Goal: Task Accomplishment & Management: Use online tool/utility

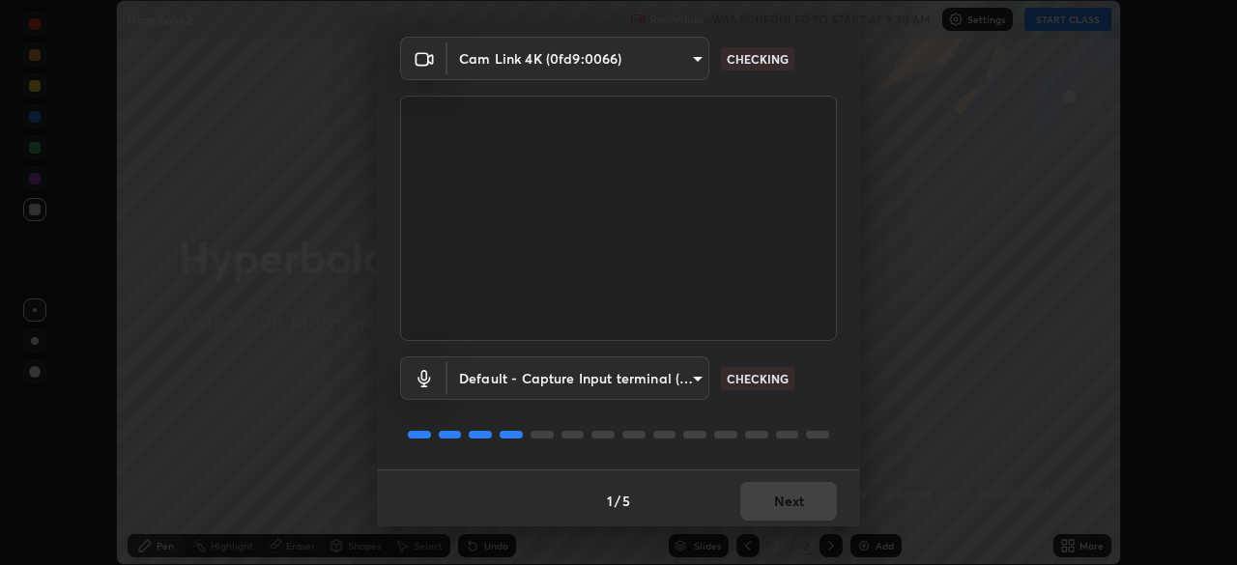
scroll to position [69, 0]
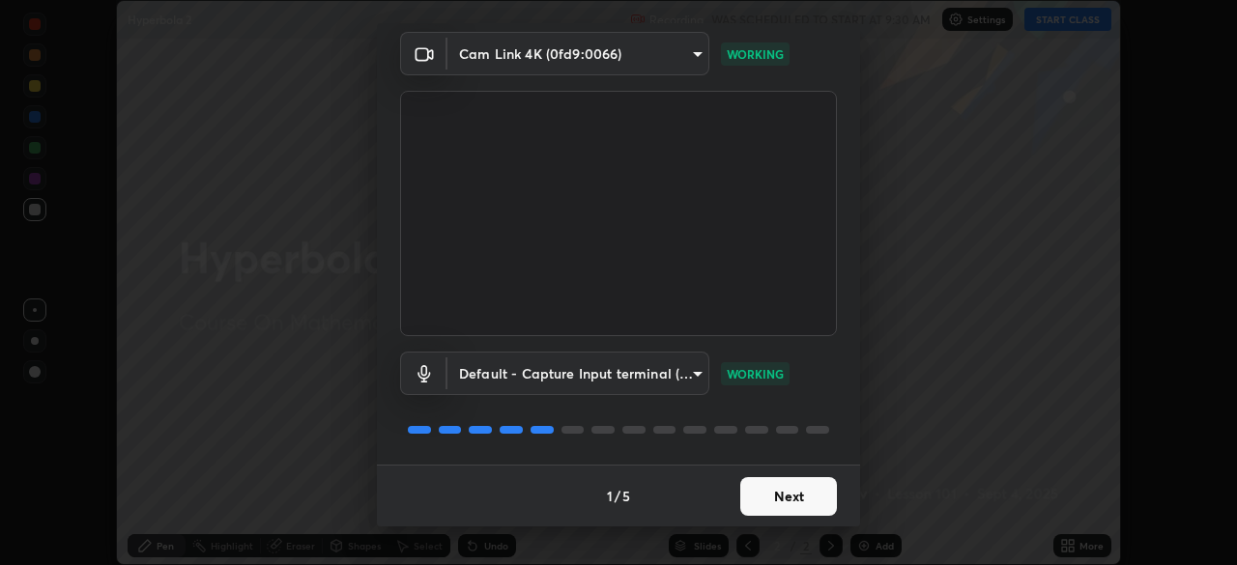
click at [806, 495] on button "Next" at bounding box center [788, 496] width 97 height 39
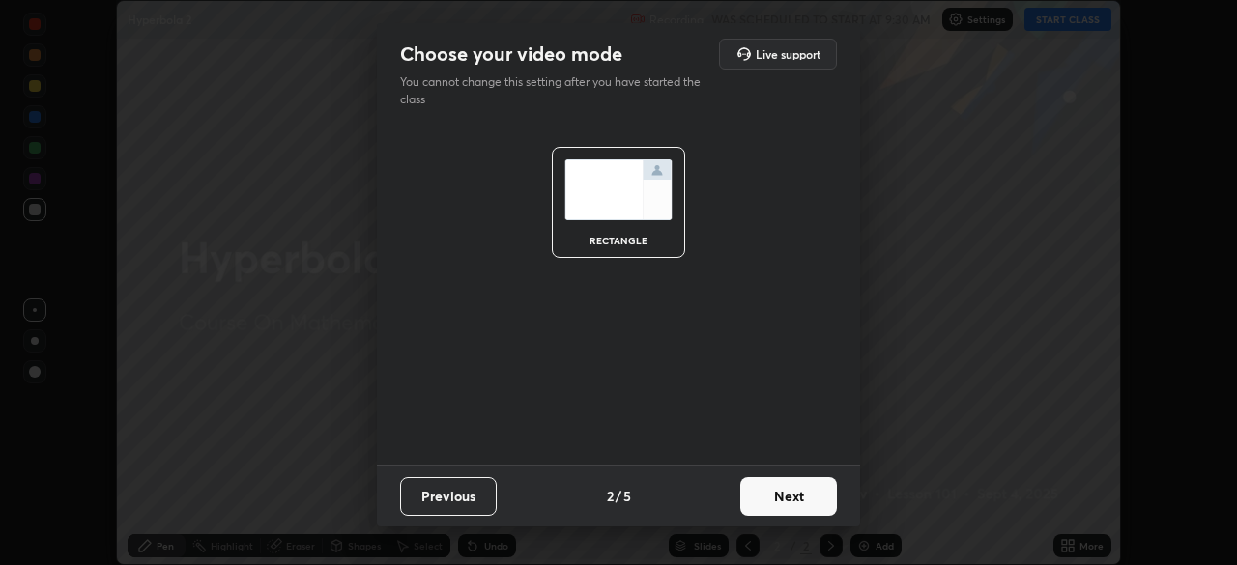
click at [815, 502] on button "Next" at bounding box center [788, 496] width 97 height 39
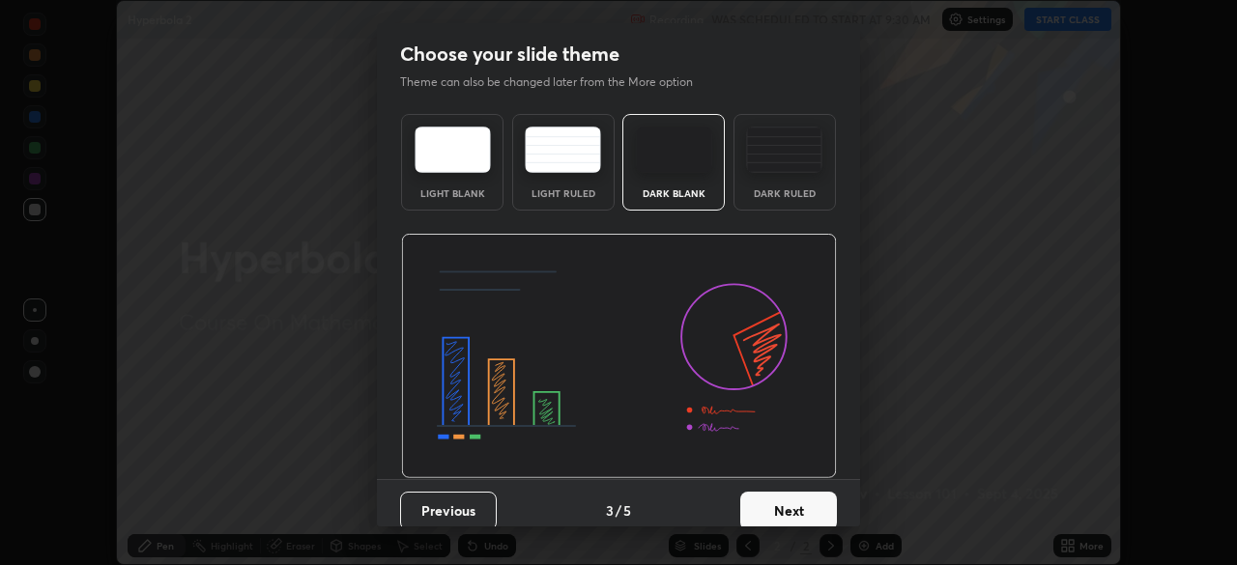
click at [815, 510] on button "Next" at bounding box center [788, 511] width 97 height 39
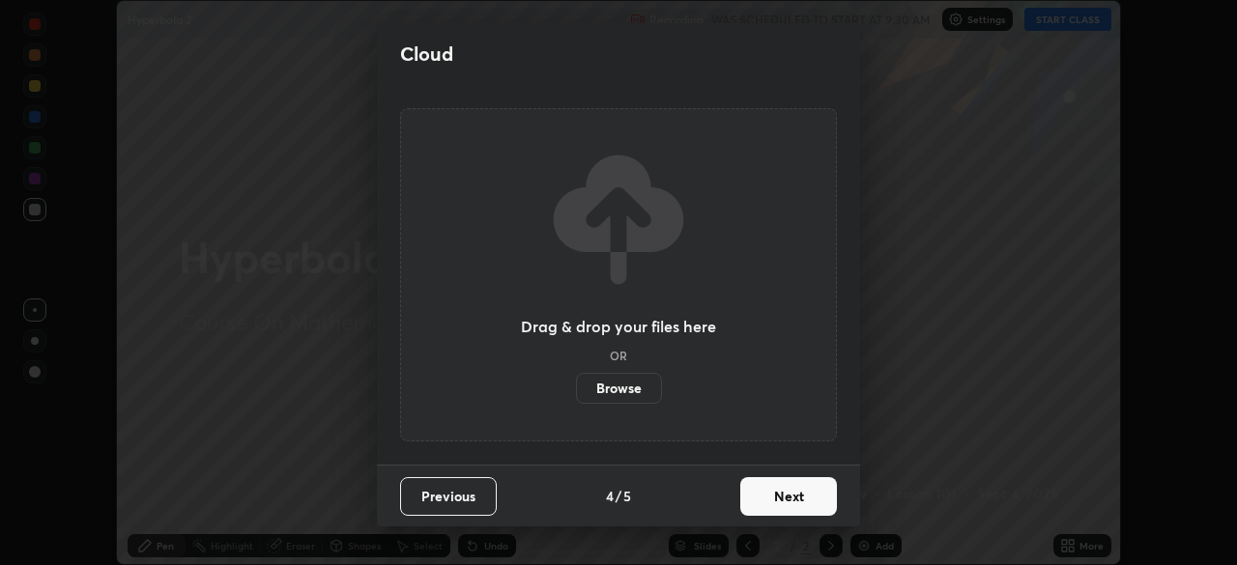
click at [814, 505] on button "Next" at bounding box center [788, 496] width 97 height 39
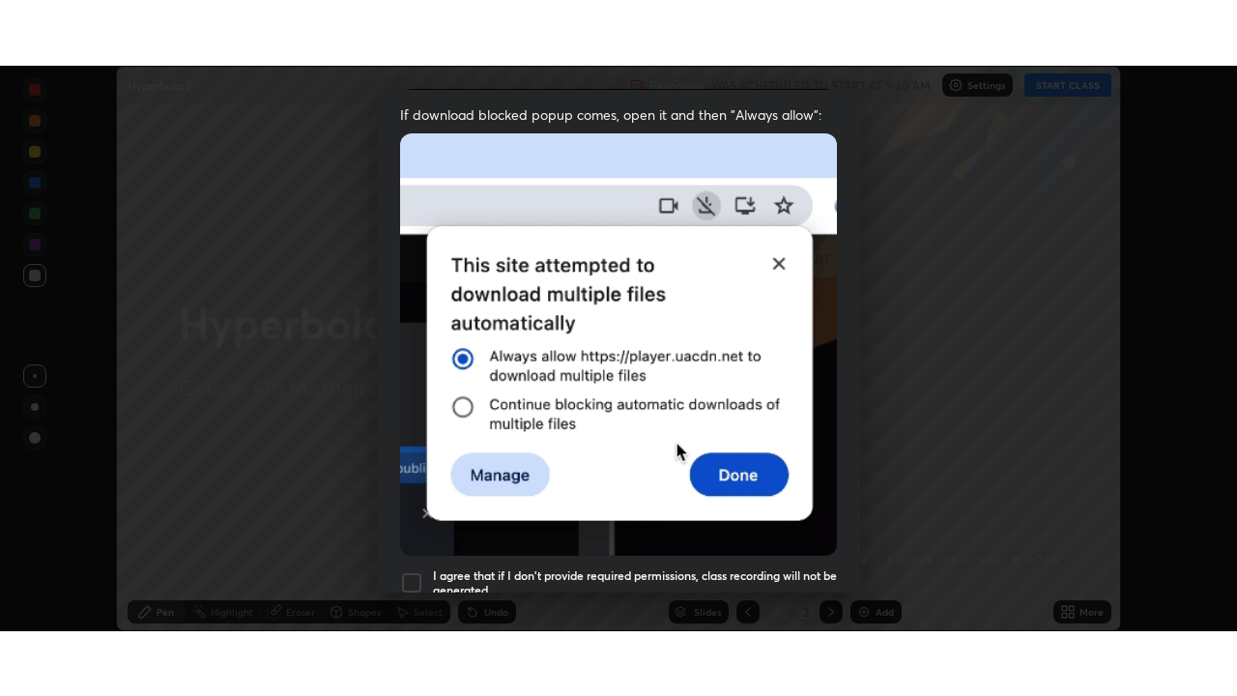
scroll to position [463, 0]
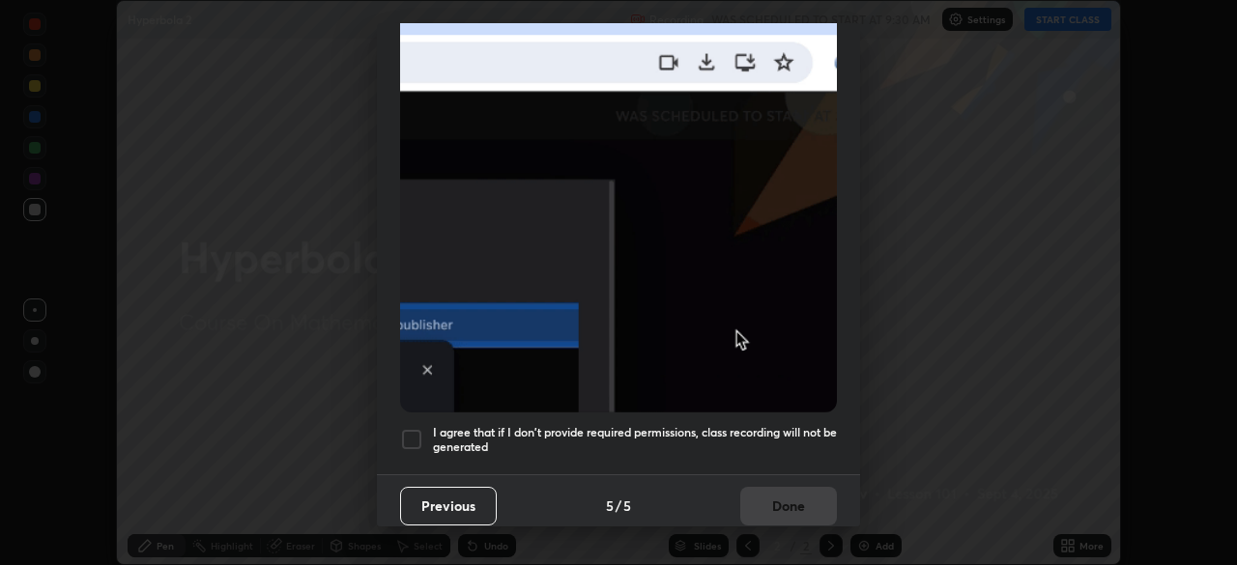
click at [783, 442] on h5 "I agree that if I don't provide required permissions, class recording will not …" at bounding box center [635, 440] width 404 height 30
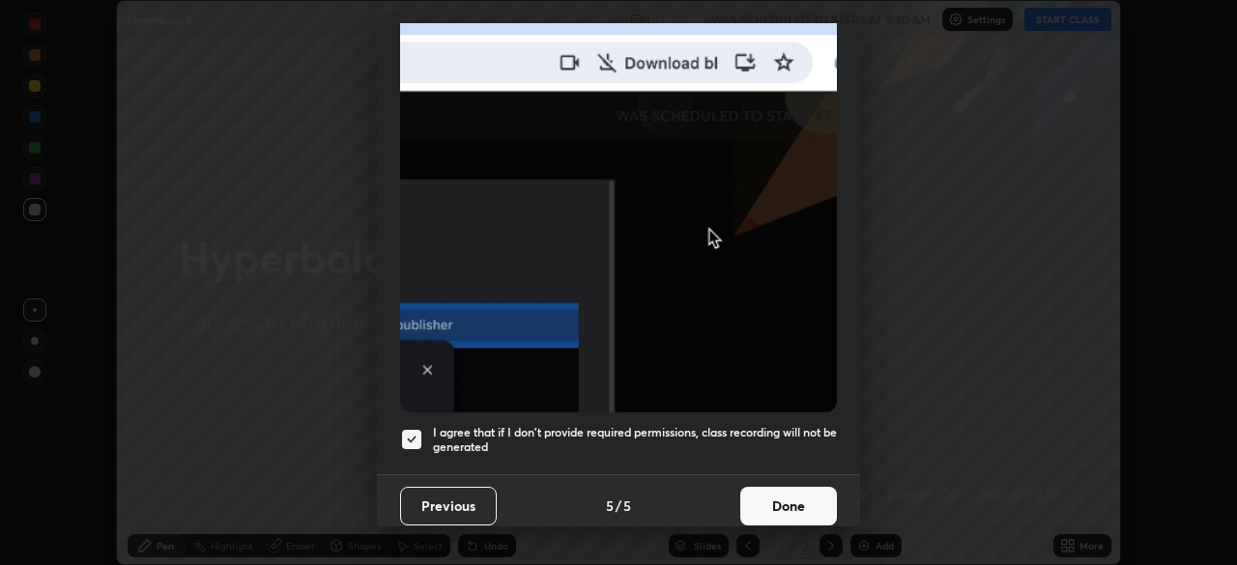
click at [791, 500] on button "Done" at bounding box center [788, 506] width 97 height 39
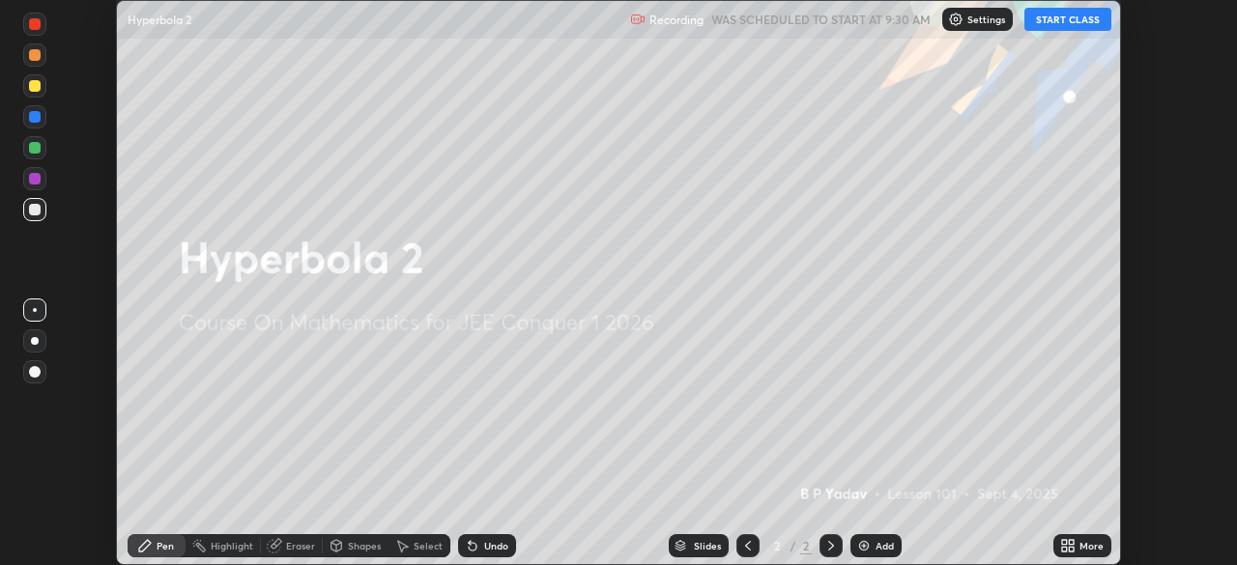
click at [1071, 549] on icon at bounding box center [1071, 549] width 5 height 5
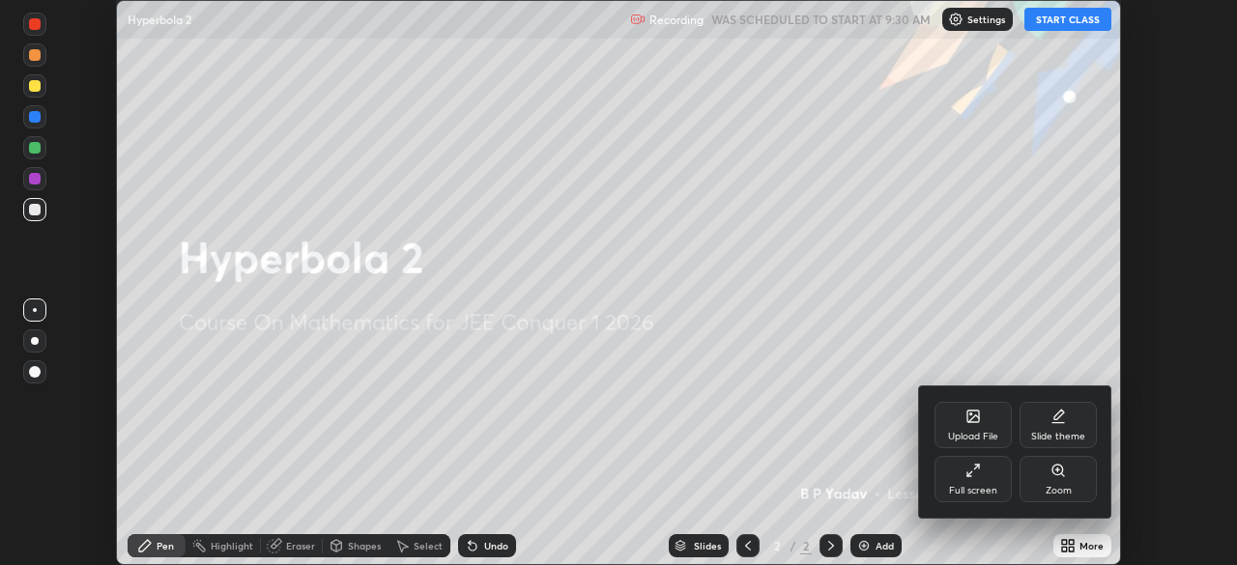
click at [972, 488] on div "Full screen" at bounding box center [973, 491] width 48 height 10
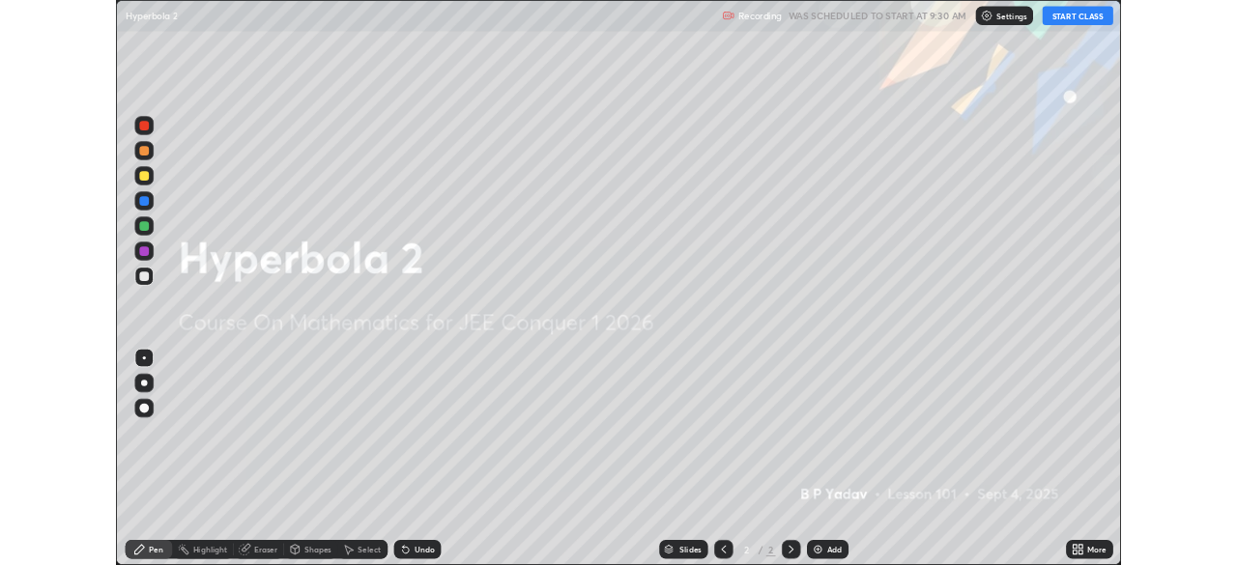
scroll to position [696, 1237]
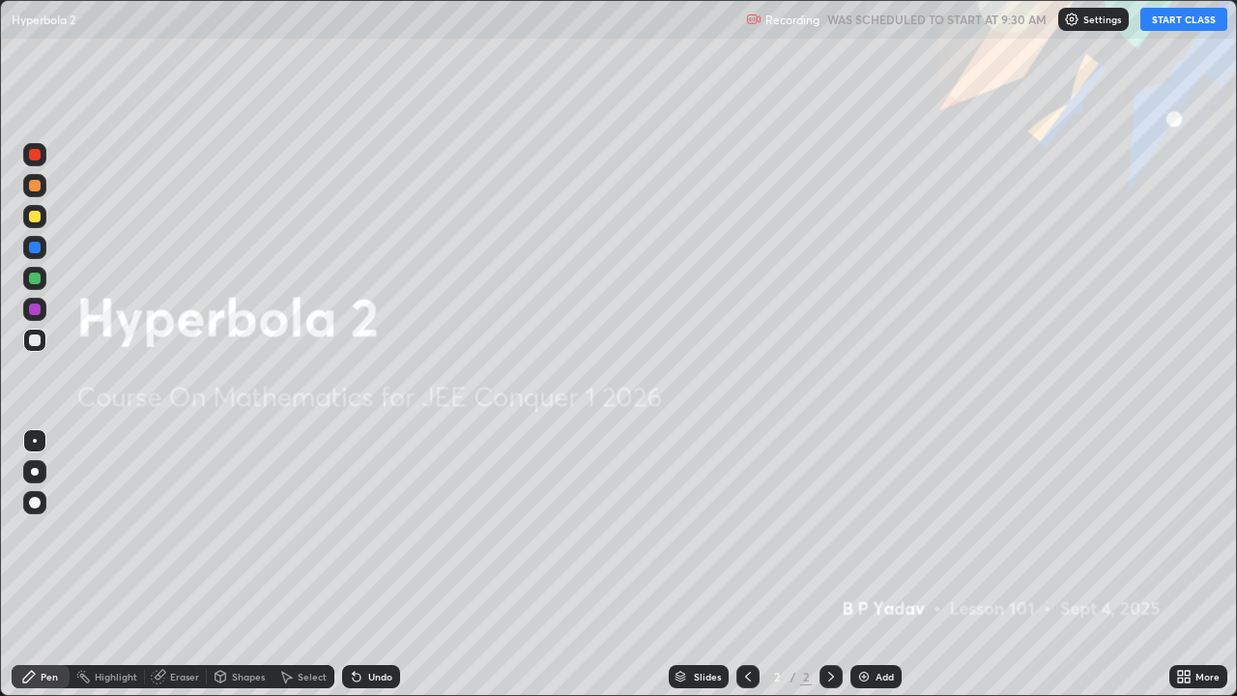
click at [1164, 26] on button "START CLASS" at bounding box center [1183, 19] width 87 height 23
click at [39, 278] on div at bounding box center [35, 279] width 12 height 12
click at [861, 564] on img at bounding box center [863, 676] width 15 height 15
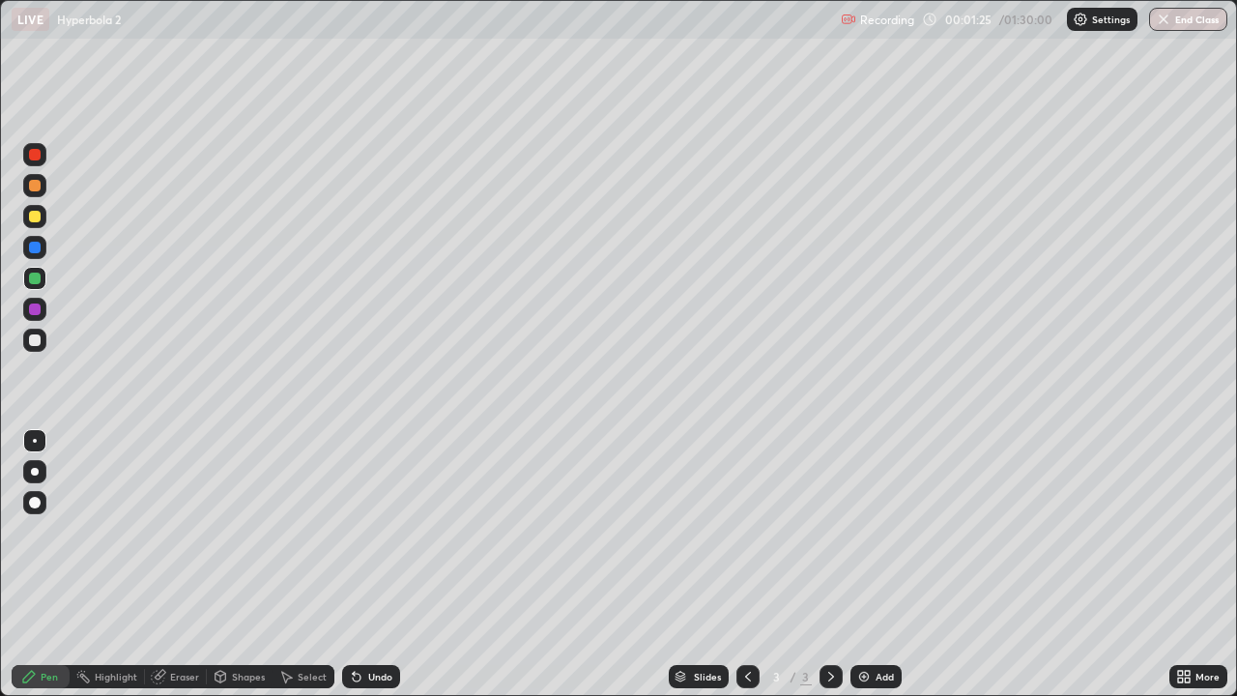
click at [36, 344] on div at bounding box center [35, 340] width 12 height 12
click at [377, 564] on div "Undo" at bounding box center [367, 676] width 66 height 39
click at [373, 564] on div "Undo" at bounding box center [367, 676] width 66 height 39
click at [376, 564] on div "Undo" at bounding box center [367, 676] width 66 height 39
click at [391, 564] on div "Undo" at bounding box center [371, 676] width 58 height 23
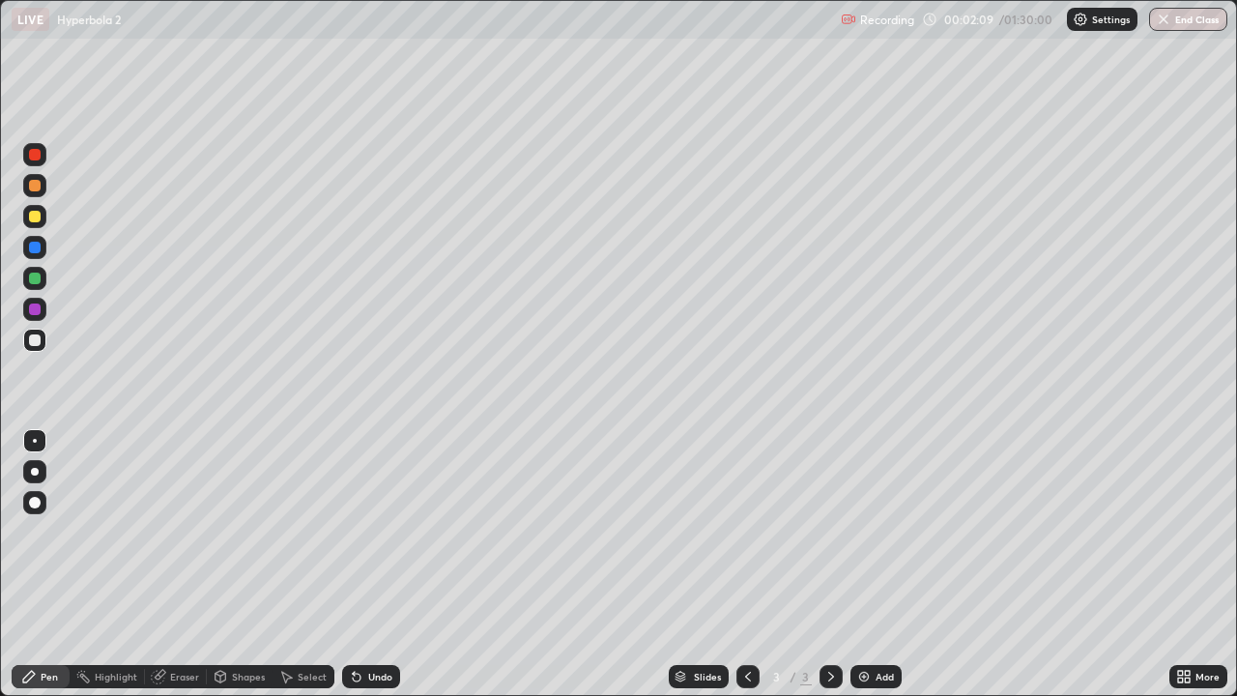
click at [389, 564] on div "Undo" at bounding box center [380, 677] width 24 height 10
click at [390, 564] on div "Undo" at bounding box center [371, 676] width 58 height 23
click at [1171, 564] on div "More" at bounding box center [1198, 676] width 58 height 23
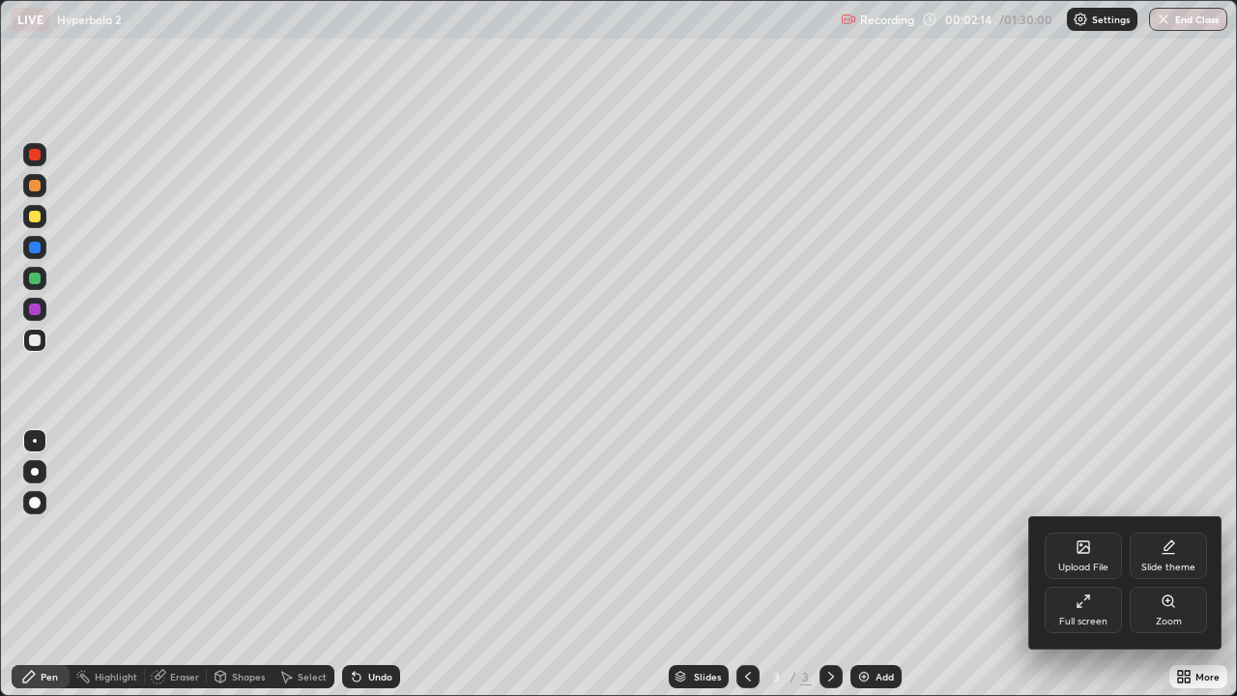
click at [1086, 564] on div "Full screen" at bounding box center [1083, 622] width 48 height 10
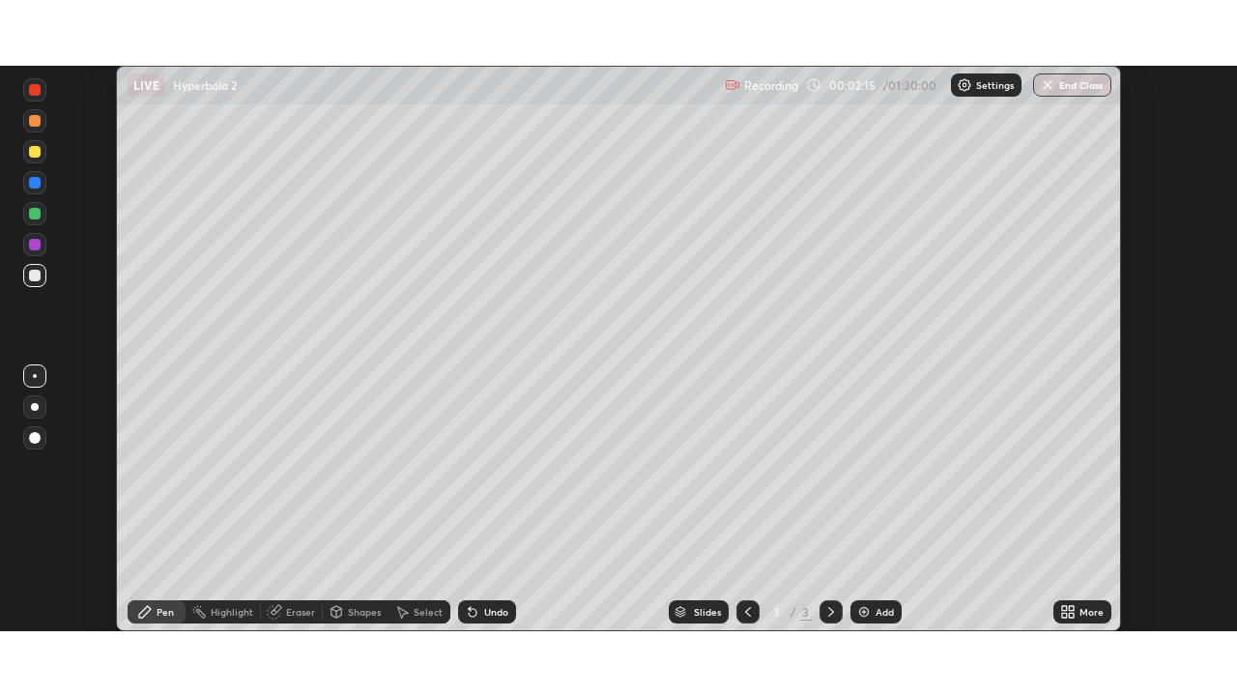
scroll to position [96083, 95411]
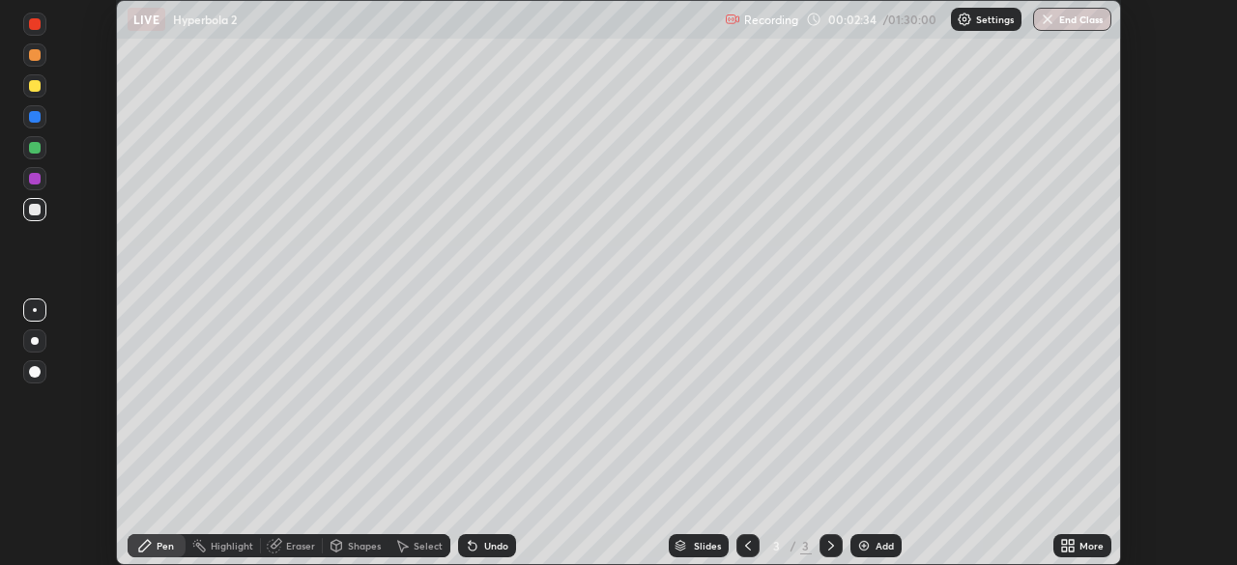
click at [1081, 547] on div "More" at bounding box center [1092, 546] width 24 height 10
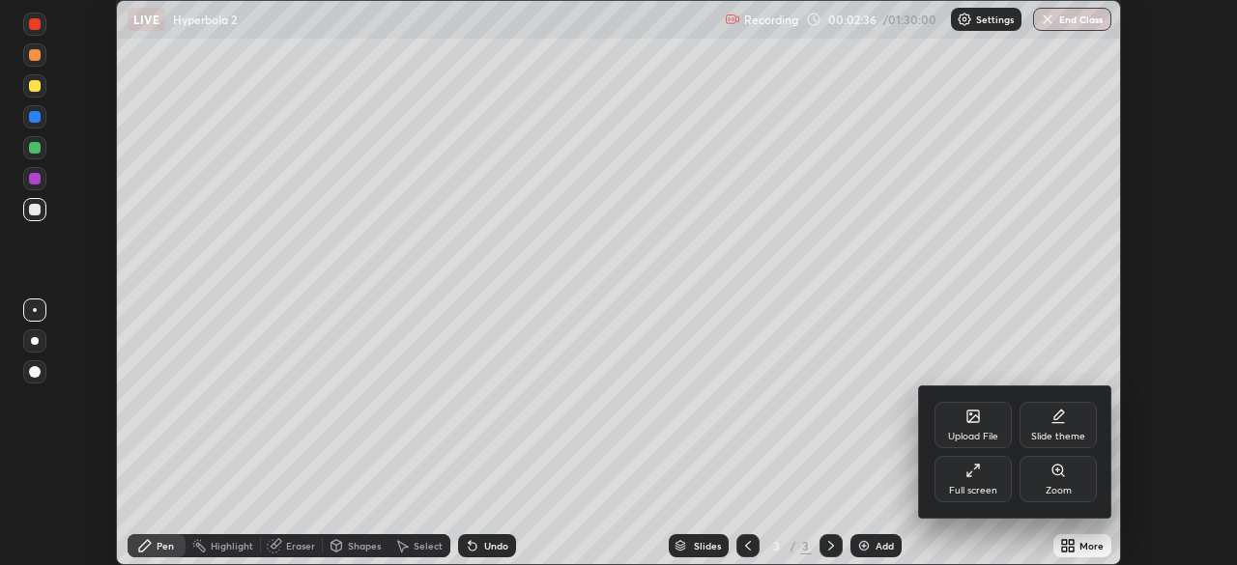
click at [984, 480] on div "Full screen" at bounding box center [973, 479] width 77 height 46
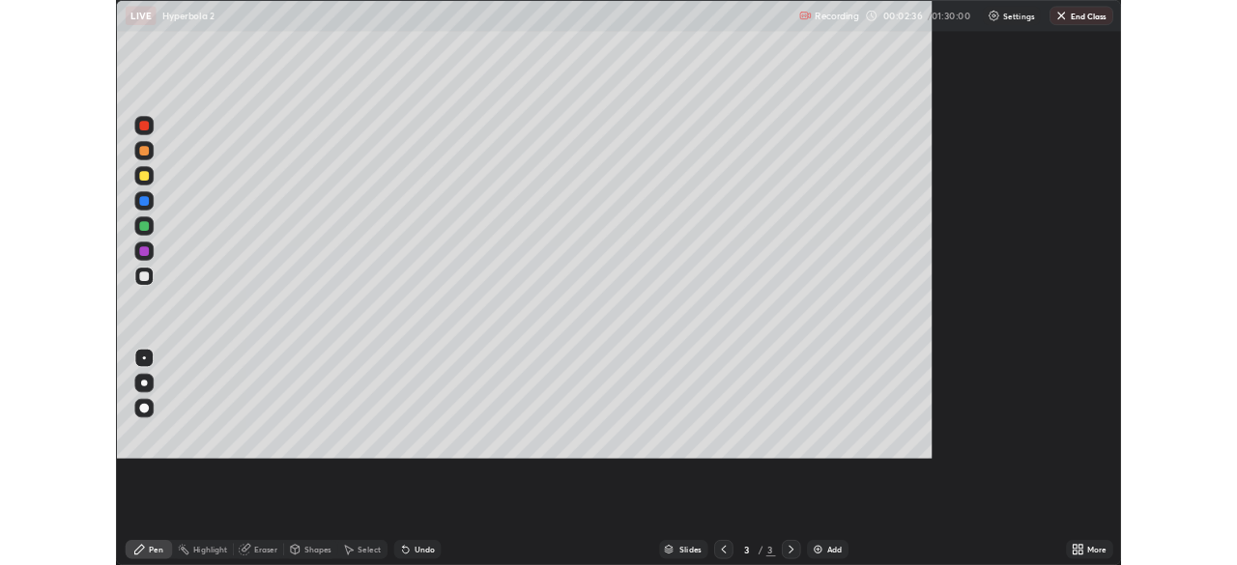
scroll to position [696, 1237]
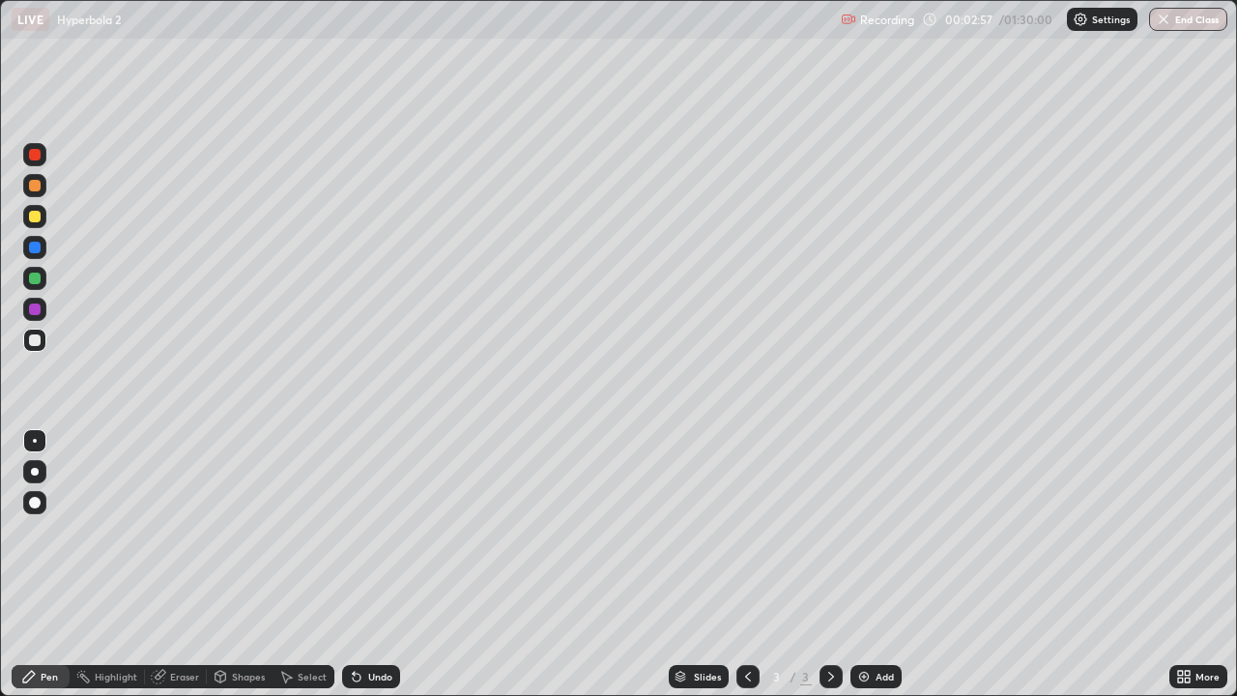
click at [389, 564] on div "Undo" at bounding box center [371, 676] width 58 height 23
click at [392, 564] on div "Undo" at bounding box center [367, 676] width 66 height 39
click at [376, 564] on div "Undo" at bounding box center [380, 677] width 24 height 10
click at [368, 564] on div "Undo" at bounding box center [380, 677] width 24 height 10
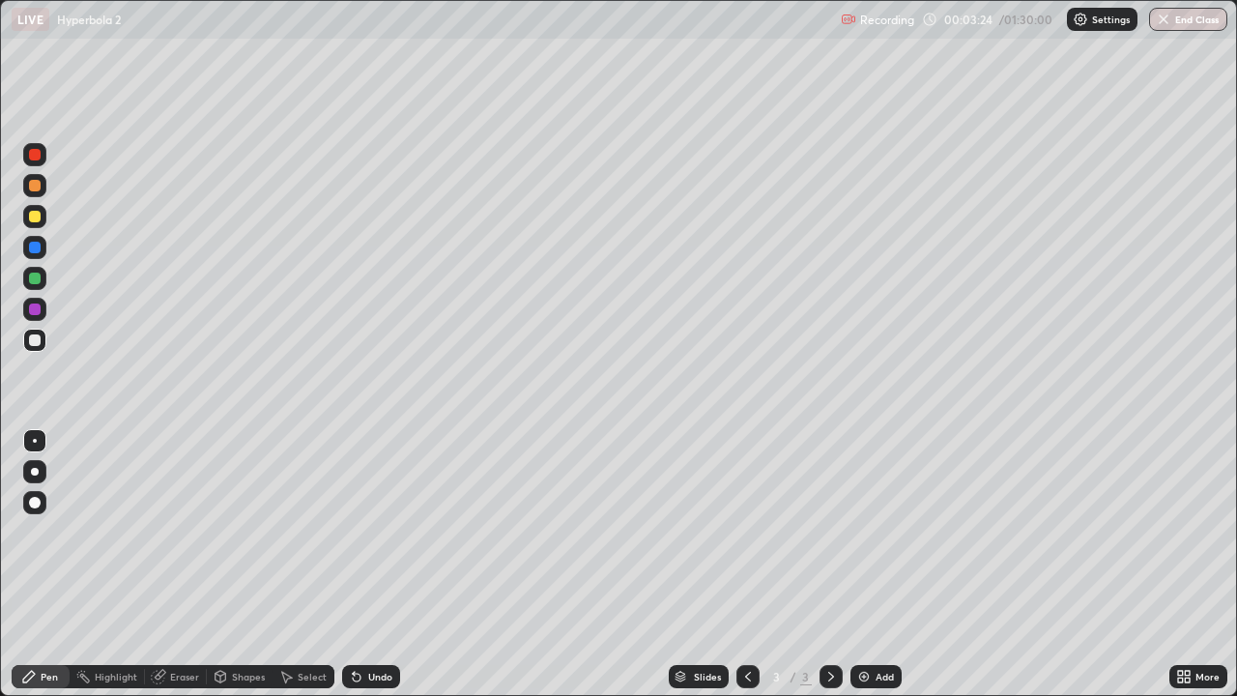
click at [368, 564] on div "Undo" at bounding box center [380, 677] width 24 height 10
click at [370, 564] on div "Undo" at bounding box center [380, 677] width 24 height 10
click at [381, 564] on div "Undo" at bounding box center [380, 677] width 24 height 10
click at [379, 564] on div "Undo" at bounding box center [380, 677] width 24 height 10
click at [381, 564] on div "Undo" at bounding box center [380, 677] width 24 height 10
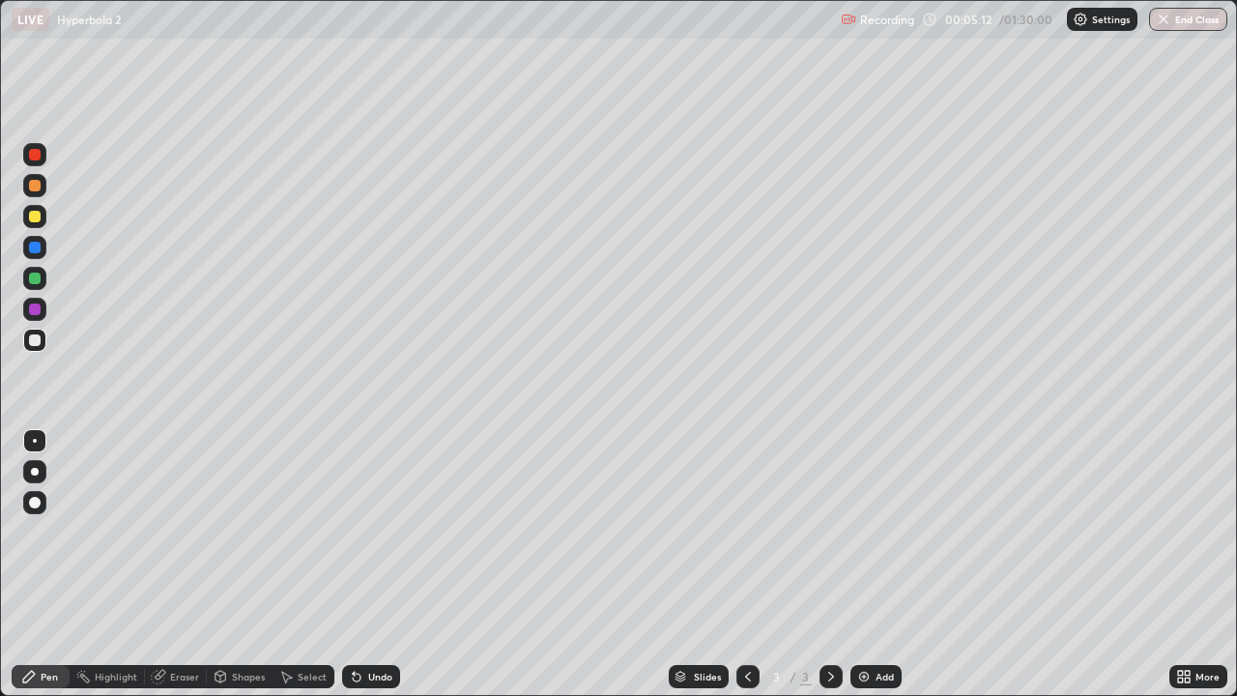
click at [380, 564] on div "Undo" at bounding box center [380, 677] width 24 height 10
click at [1181, 564] on icon at bounding box center [1183, 676] width 15 height 15
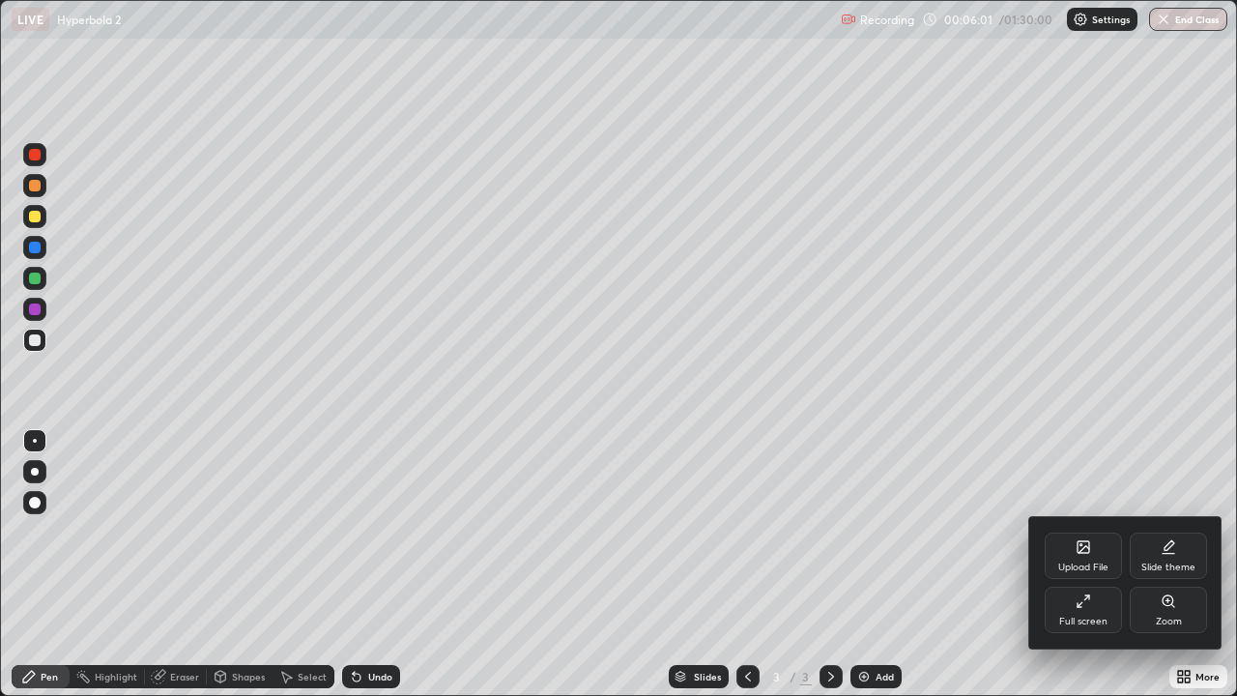
click at [1097, 564] on div "Full screen" at bounding box center [1083, 622] width 48 height 10
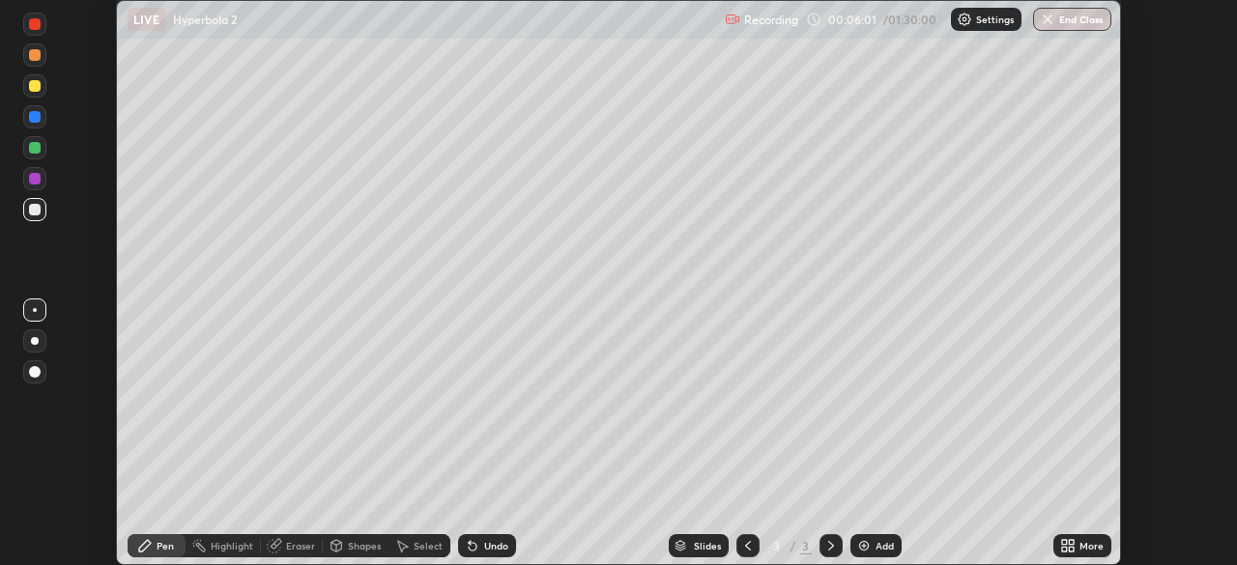
scroll to position [96083, 95411]
click at [915, 32] on div "Recording 00:06:57 / 01:30:00 Settings End Class" at bounding box center [918, 20] width 387 height 38
click at [927, 30] on div "Recording 00:06:57 / 01:30:00 Settings End Class" at bounding box center [918, 20] width 387 height 38
click at [925, 25] on div "Recording 00:06:58 / 01:30:00 Settings End Class" at bounding box center [918, 20] width 387 height 38
click at [919, 26] on div "Recording 00:06:59 / 01:30:00 Settings End Class" at bounding box center [918, 20] width 387 height 38
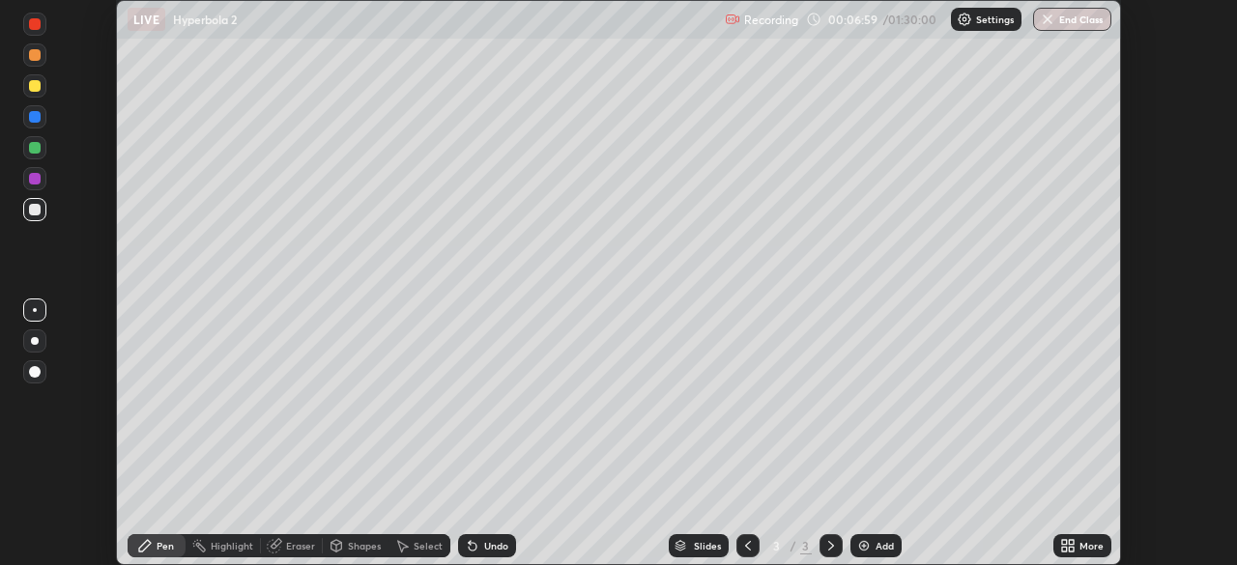
click at [918, 29] on div "Recording 00:06:59 / 01:30:00 Settings End Class" at bounding box center [918, 20] width 387 height 38
click at [992, 27] on div "Settings" at bounding box center [986, 19] width 71 height 23
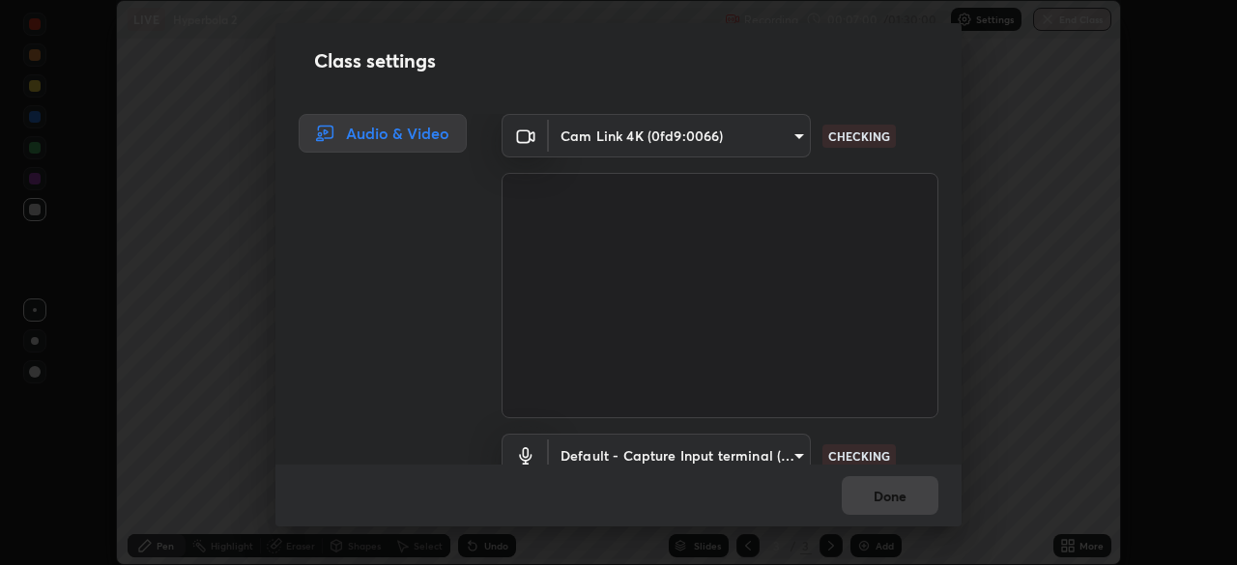
click at [998, 22] on div "Class settings Audio & Video Cam Link 4K (0fd9:0066) 69c81835c89ca4619384dcbe3f…" at bounding box center [618, 282] width 1237 height 565
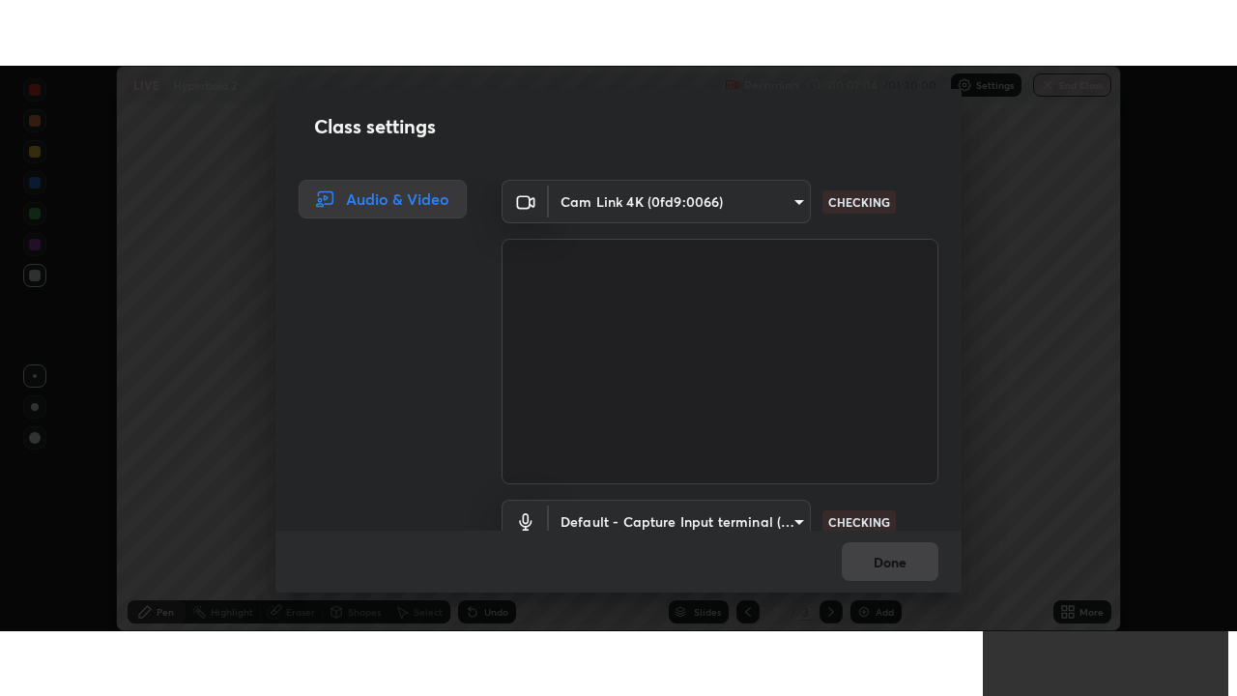
scroll to position [88, 0]
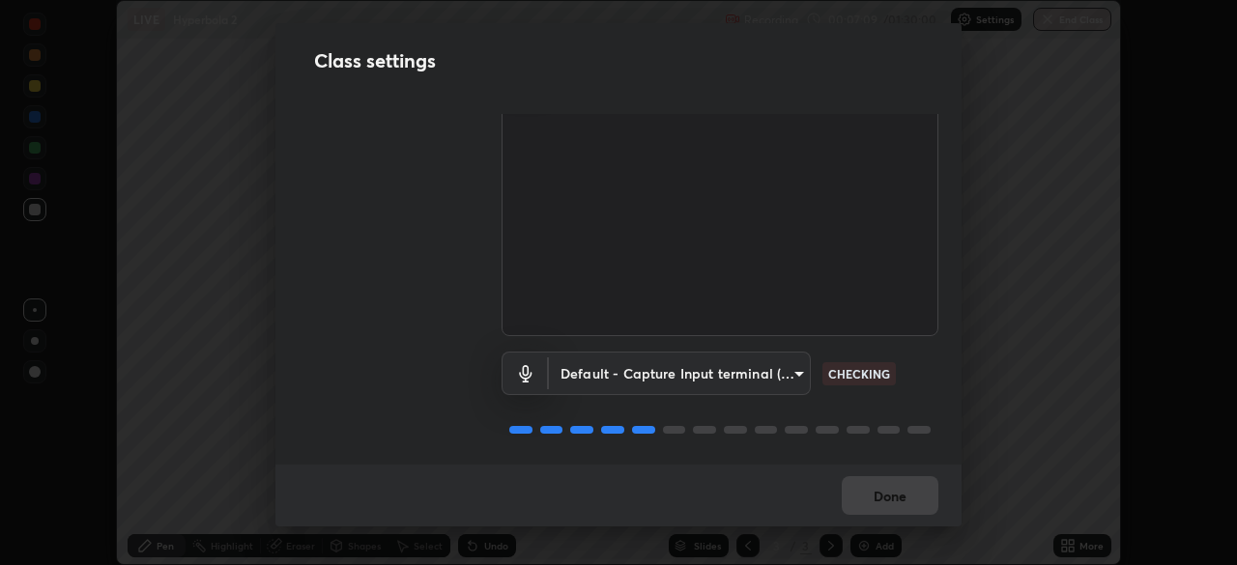
click at [906, 398] on div "Default - Capture Input terminal (Digital Array MIC) (2207:0019) default CHECKI…" at bounding box center [720, 400] width 437 height 129
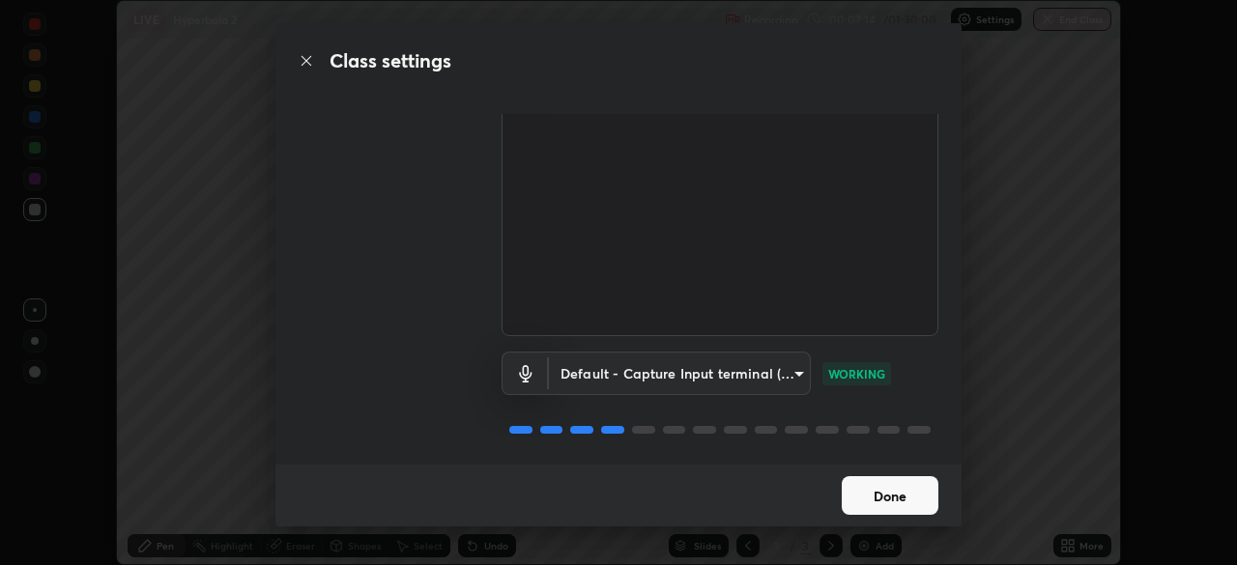
click at [903, 502] on button "Done" at bounding box center [890, 495] width 97 height 39
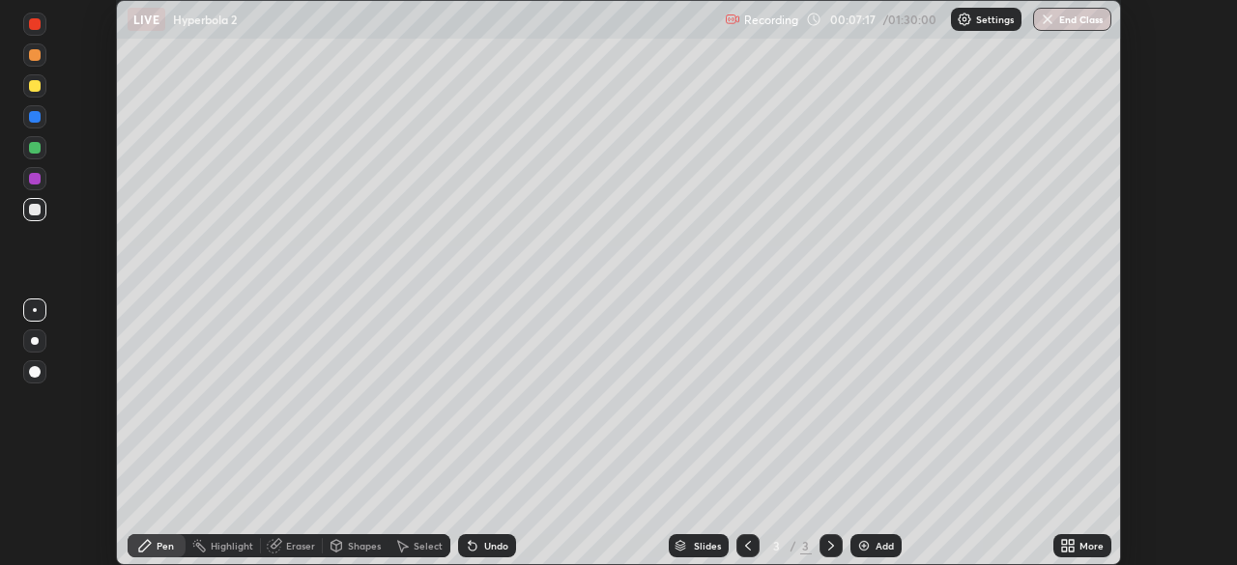
click at [1077, 551] on div "More" at bounding box center [1082, 545] width 58 height 23
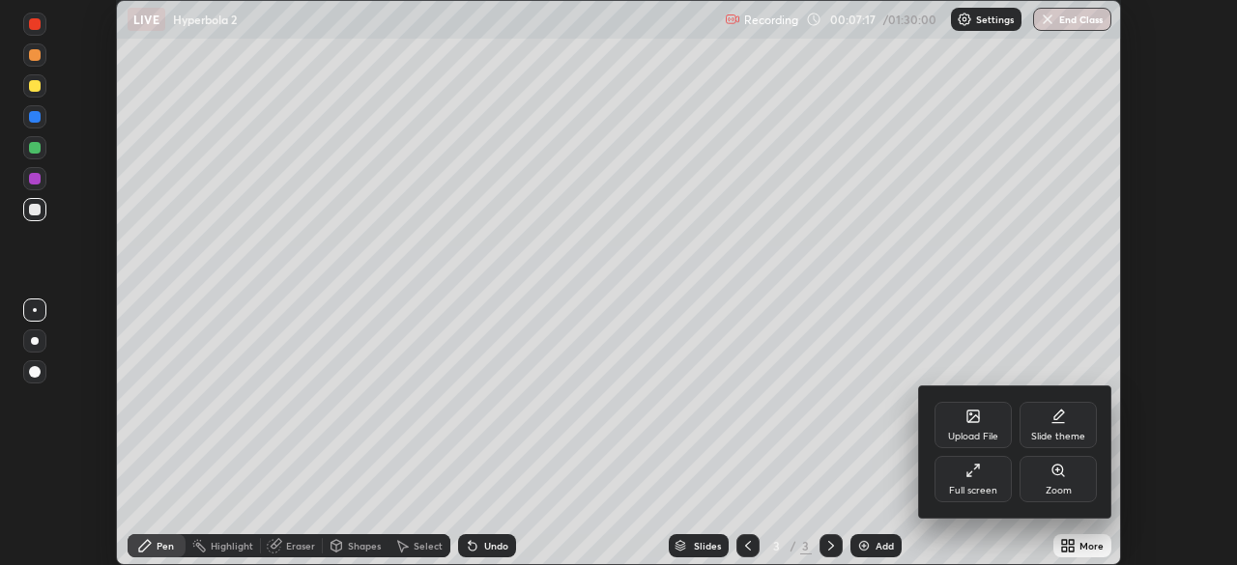
click at [995, 477] on div "Full screen" at bounding box center [973, 479] width 77 height 46
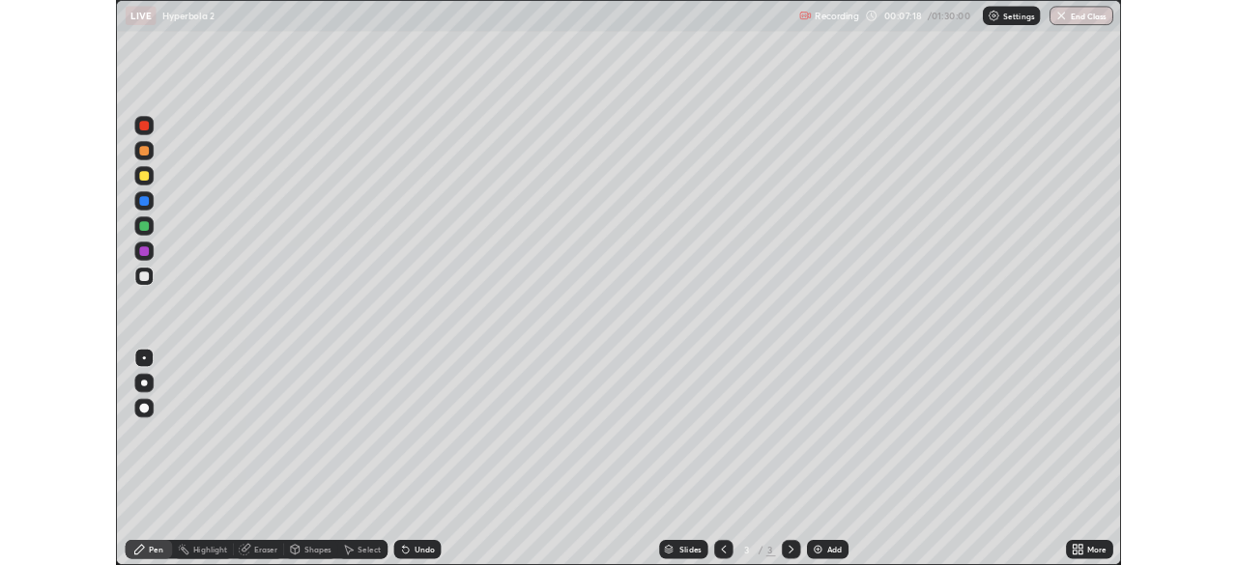
scroll to position [696, 1237]
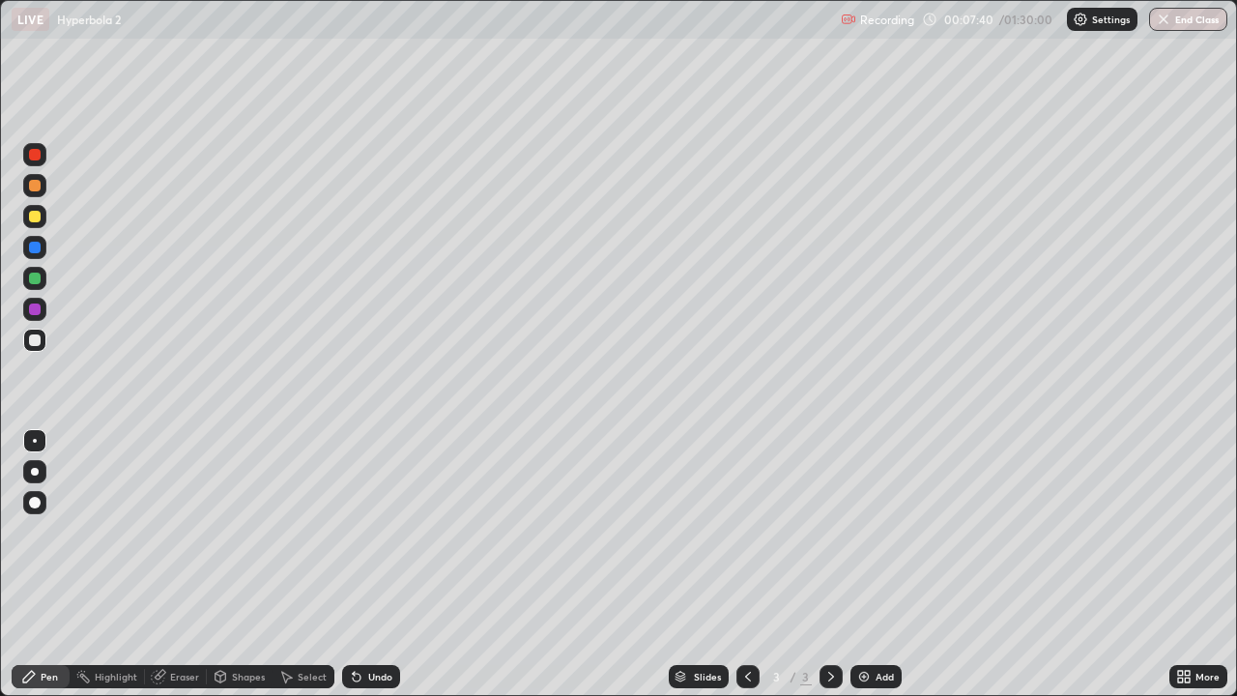
click at [33, 278] on div at bounding box center [35, 279] width 12 height 12
click at [872, 564] on div "Add" at bounding box center [876, 676] width 51 height 23
click at [38, 219] on div at bounding box center [35, 217] width 12 height 12
click at [371, 564] on div "Undo" at bounding box center [371, 676] width 58 height 23
click at [372, 564] on div "Undo" at bounding box center [380, 677] width 24 height 10
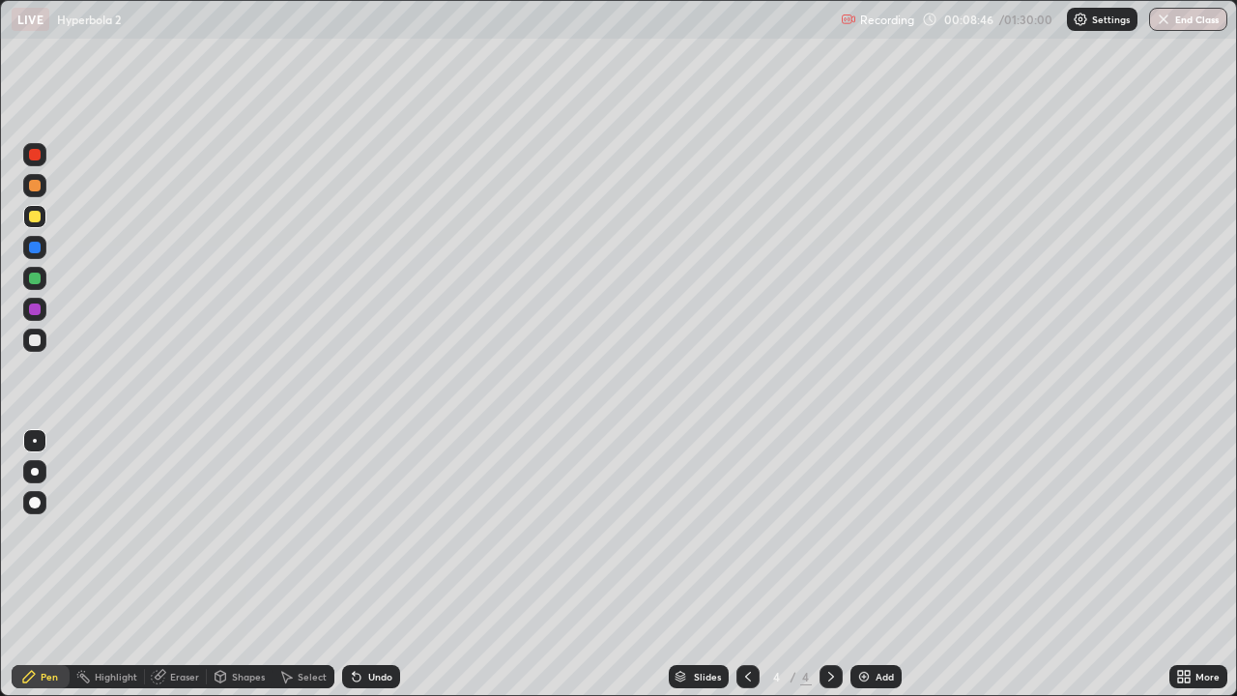
click at [381, 564] on div "Undo" at bounding box center [380, 677] width 24 height 10
click at [376, 564] on div "Undo" at bounding box center [371, 676] width 58 height 23
click at [371, 564] on div "Undo" at bounding box center [371, 676] width 58 height 23
click at [370, 564] on div "Undo" at bounding box center [380, 677] width 24 height 10
click at [746, 564] on icon at bounding box center [747, 676] width 15 height 15
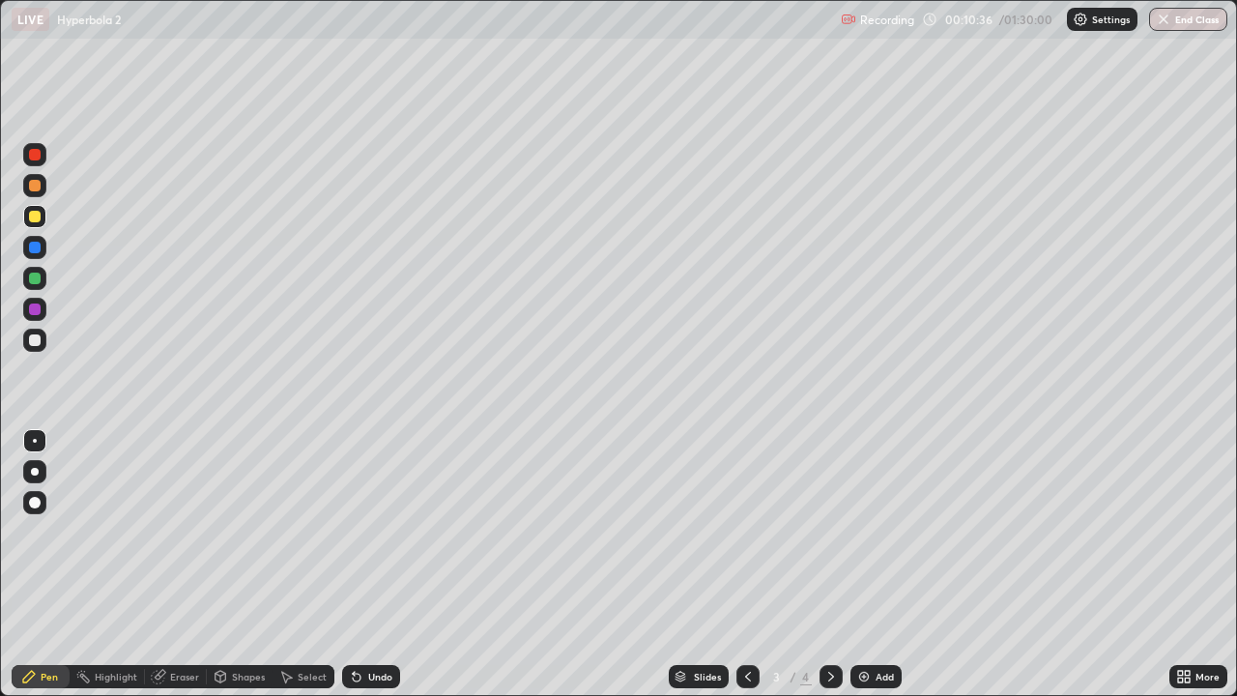
click at [817, 564] on div "3 / 4" at bounding box center [789, 676] width 106 height 39
click at [824, 564] on icon at bounding box center [830, 676] width 15 height 15
click at [1180, 564] on icon at bounding box center [1180, 680] width 5 height 5
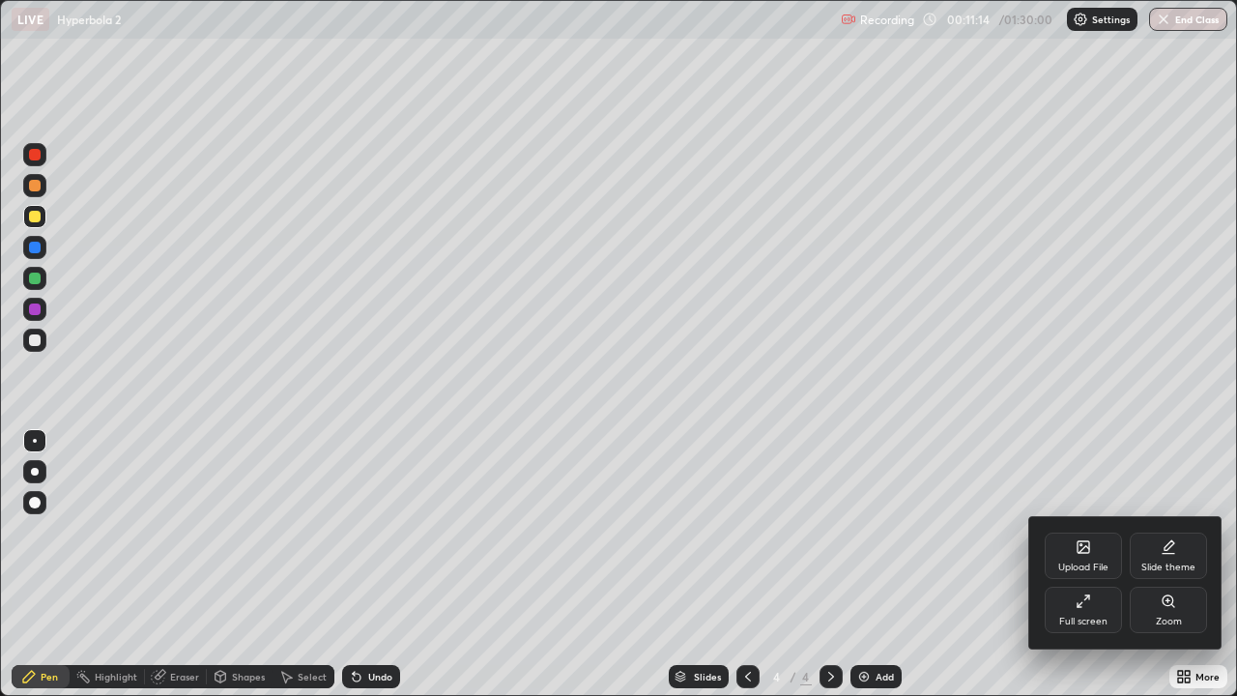
click at [1081, 564] on icon at bounding box center [1083, 600] width 15 height 15
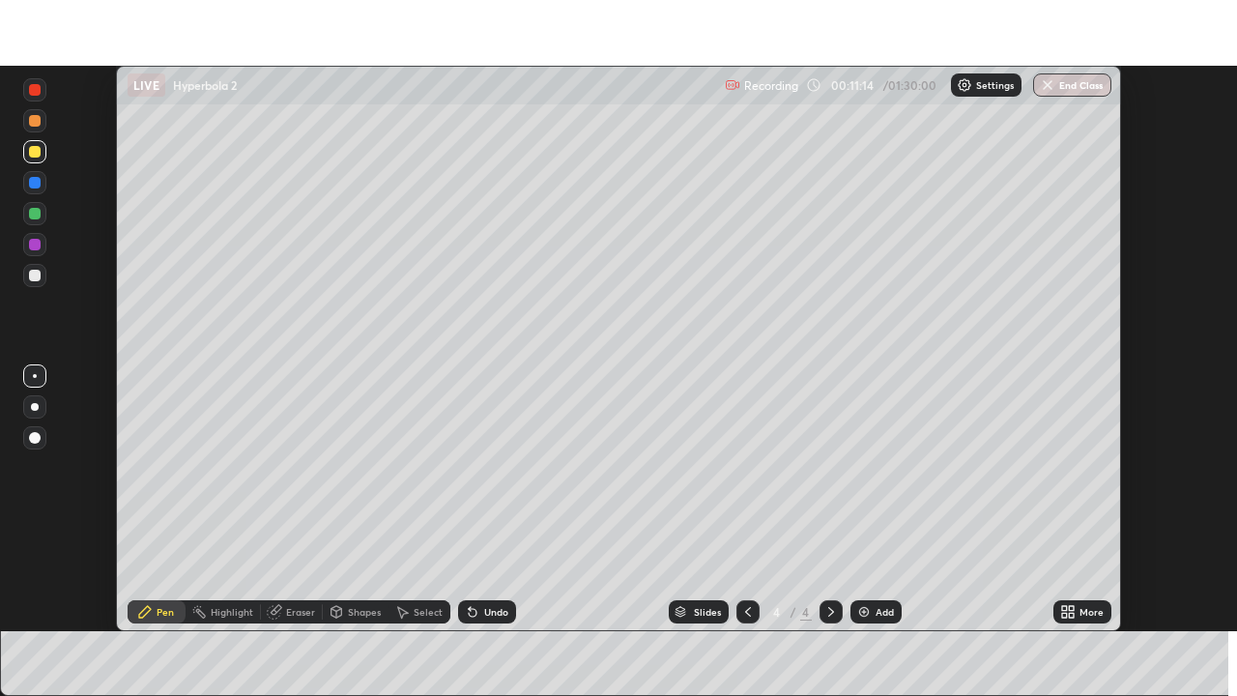
scroll to position [96083, 95411]
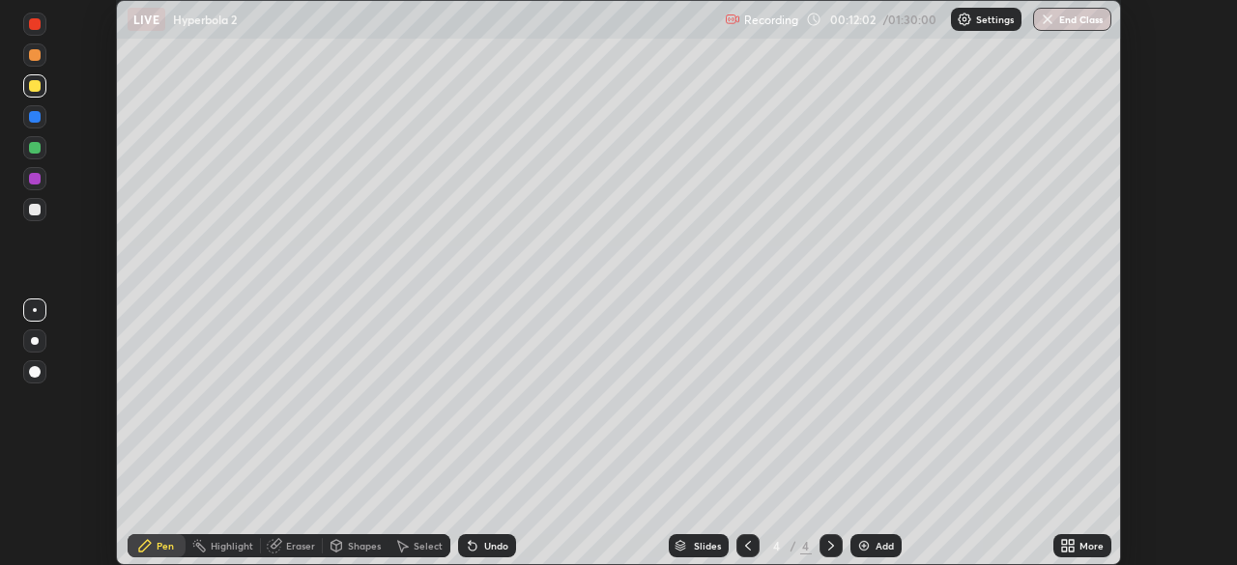
click at [425, 550] on div "Select" at bounding box center [428, 546] width 29 height 10
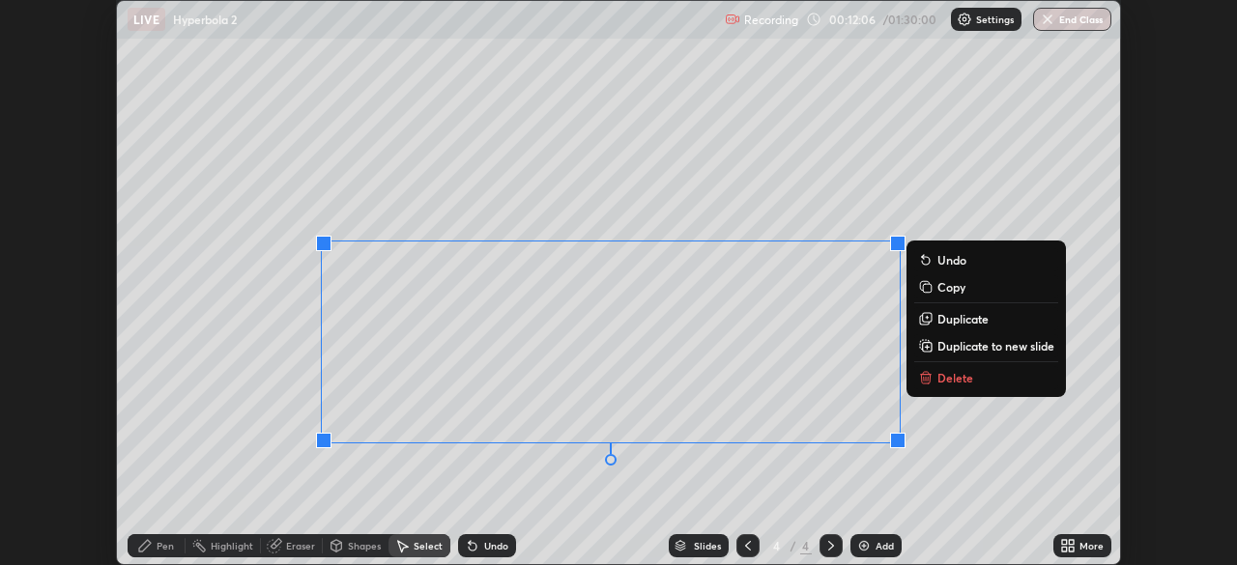
click at [952, 378] on p "Delete" at bounding box center [955, 377] width 36 height 15
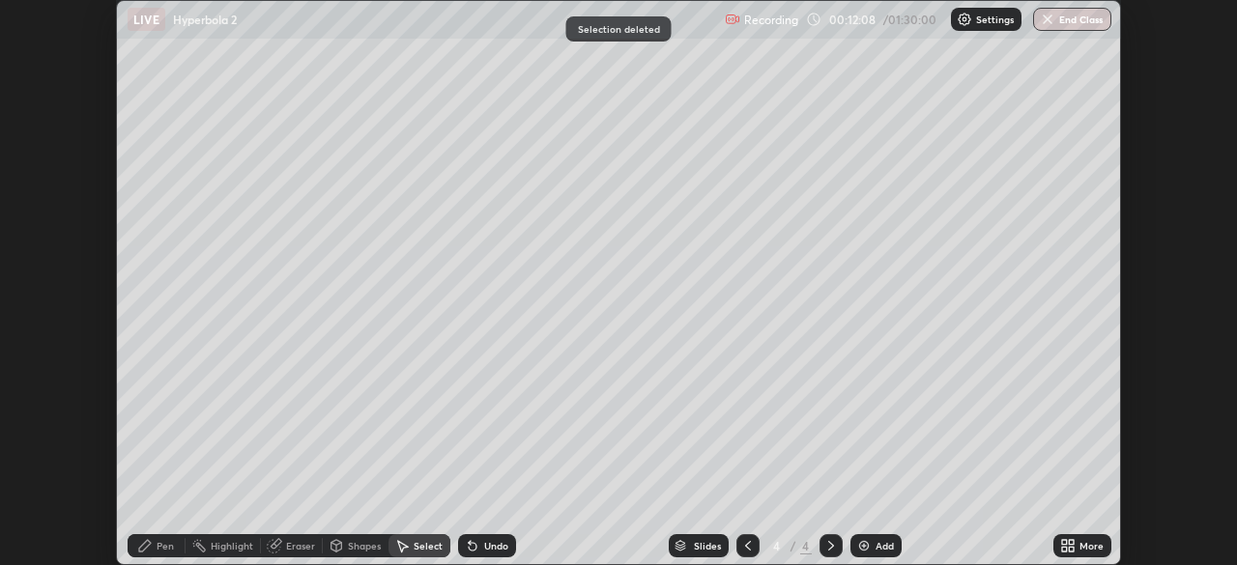
click at [300, 547] on div "Eraser" at bounding box center [300, 546] width 29 height 10
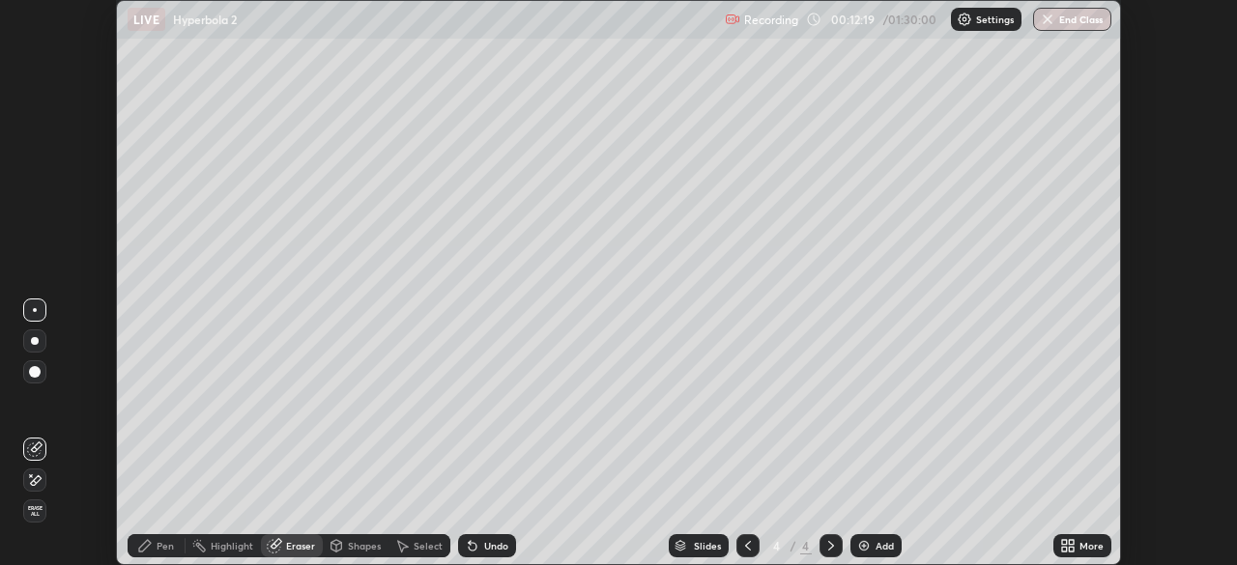
click at [1063, 546] on icon at bounding box center [1067, 545] width 15 height 15
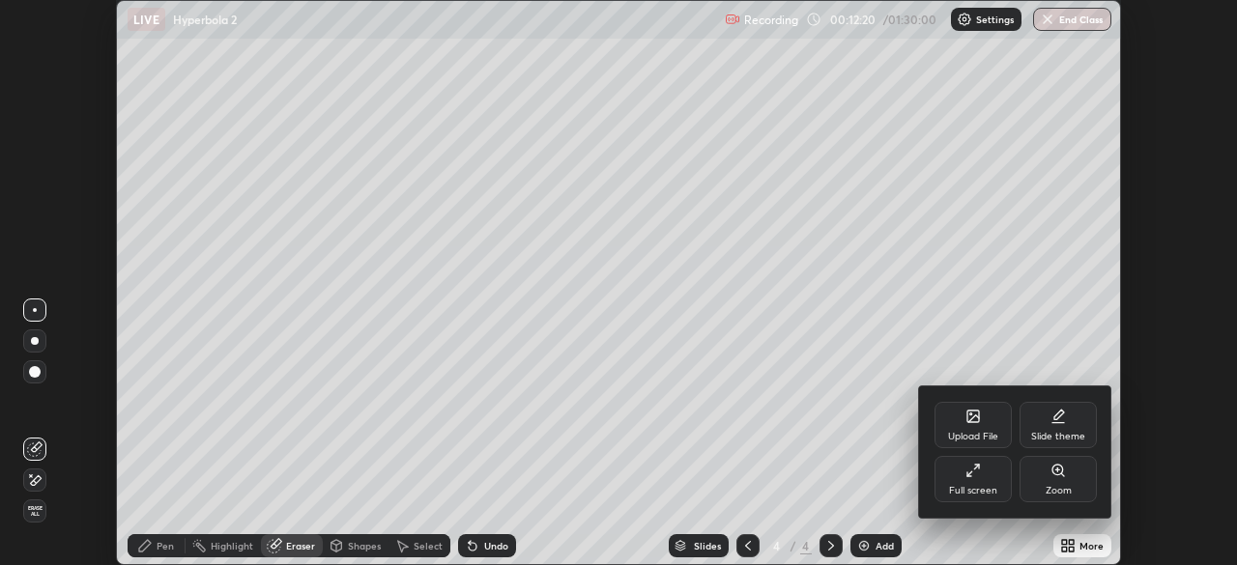
click at [980, 479] on div "Full screen" at bounding box center [973, 479] width 77 height 46
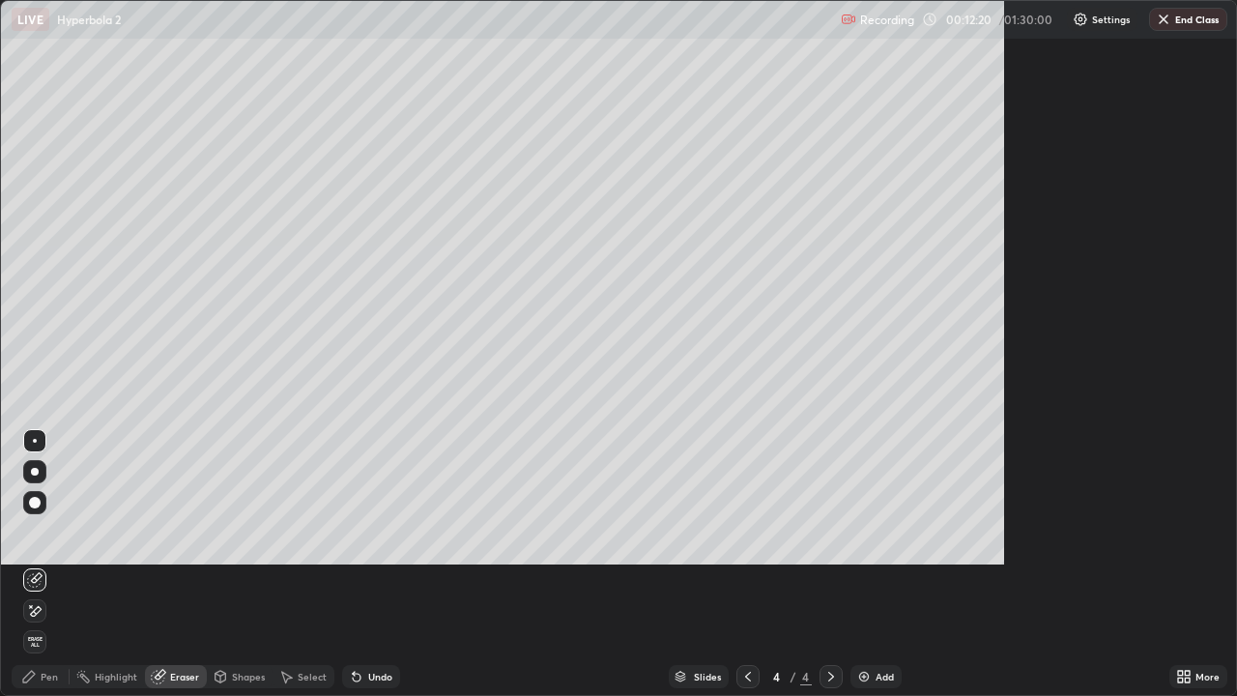
scroll to position [696, 1237]
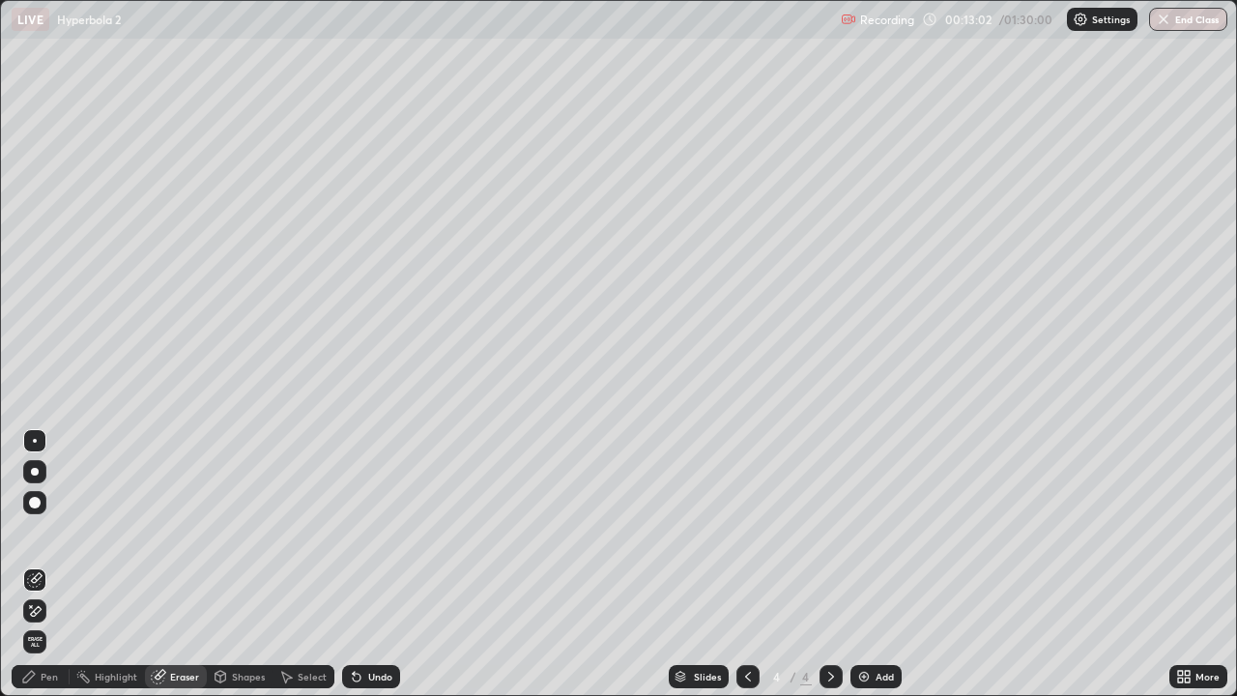
click at [322, 564] on div "Select" at bounding box center [312, 677] width 29 height 10
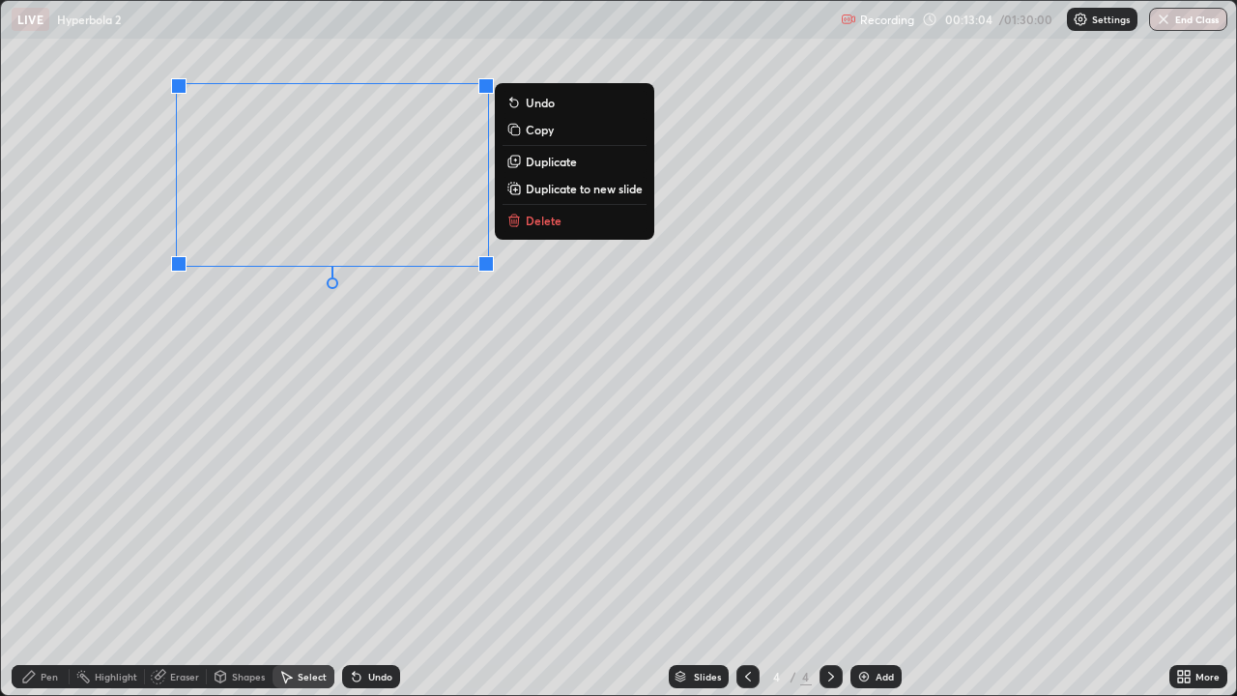
click at [533, 225] on p "Delete" at bounding box center [544, 220] width 36 height 15
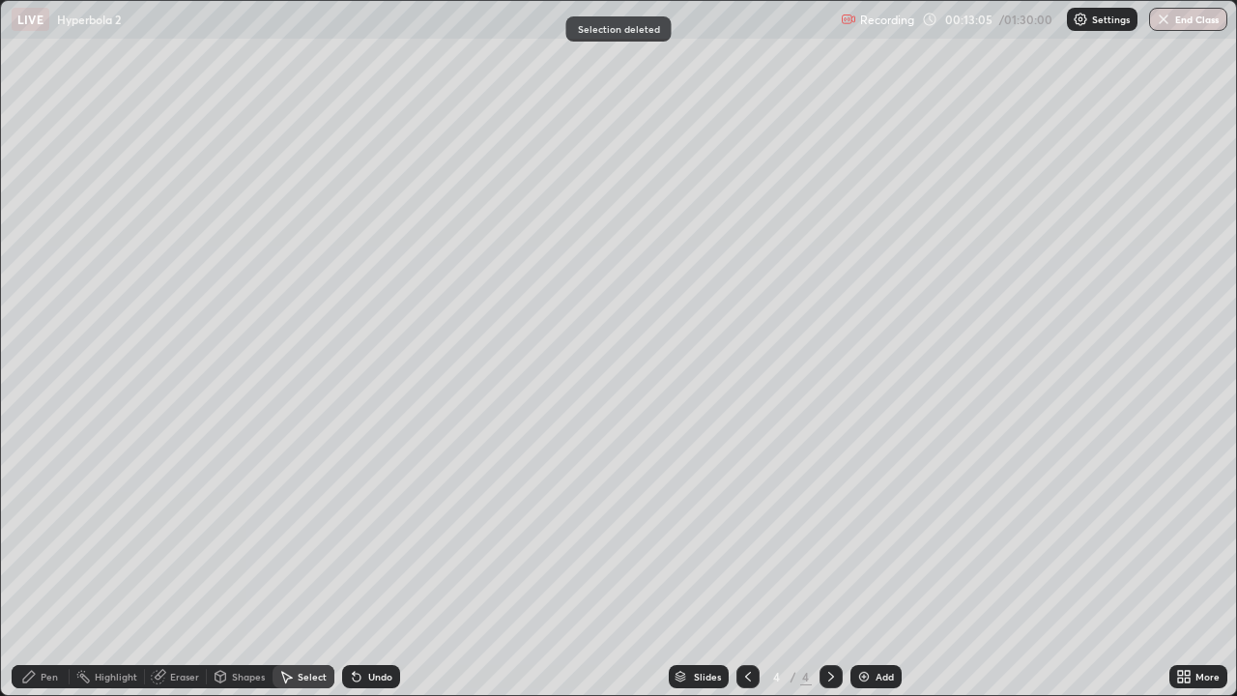
click at [56, 564] on div "Pen" at bounding box center [49, 677] width 17 height 10
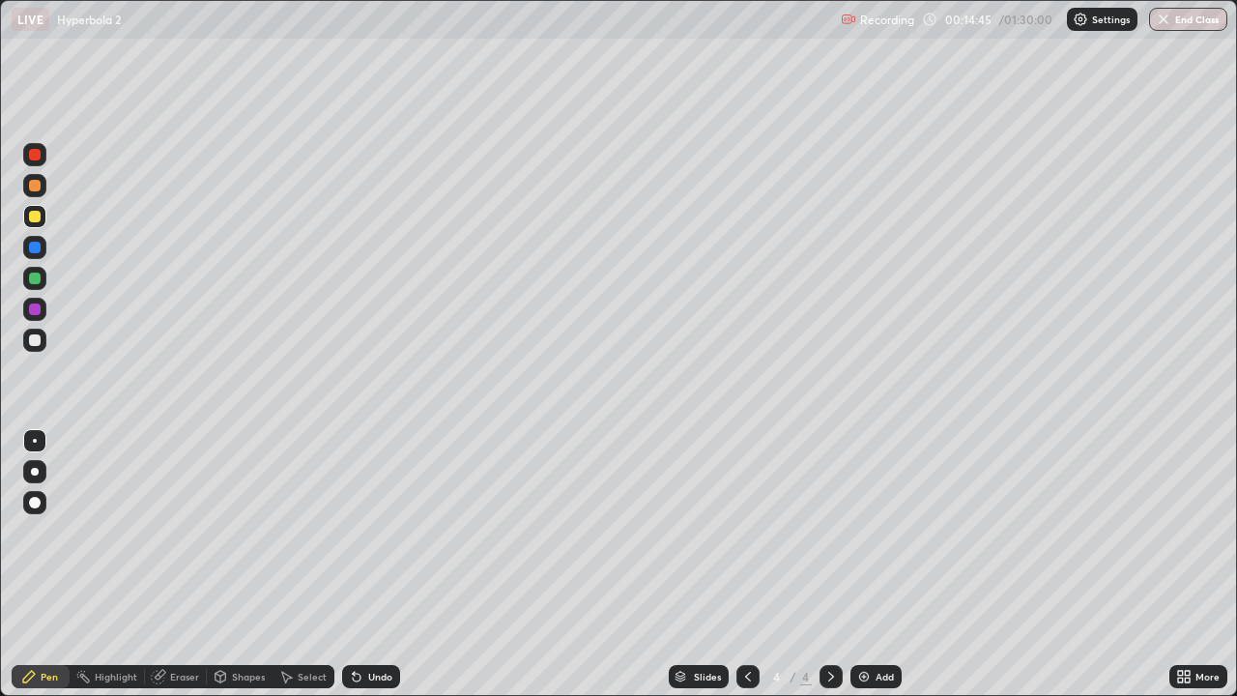
click at [31, 221] on div at bounding box center [35, 217] width 12 height 12
click at [35, 278] on div at bounding box center [35, 279] width 12 height 12
click at [375, 564] on div "Undo" at bounding box center [380, 677] width 24 height 10
click at [376, 564] on div "Undo" at bounding box center [380, 677] width 24 height 10
click at [378, 564] on div "Undo" at bounding box center [380, 677] width 24 height 10
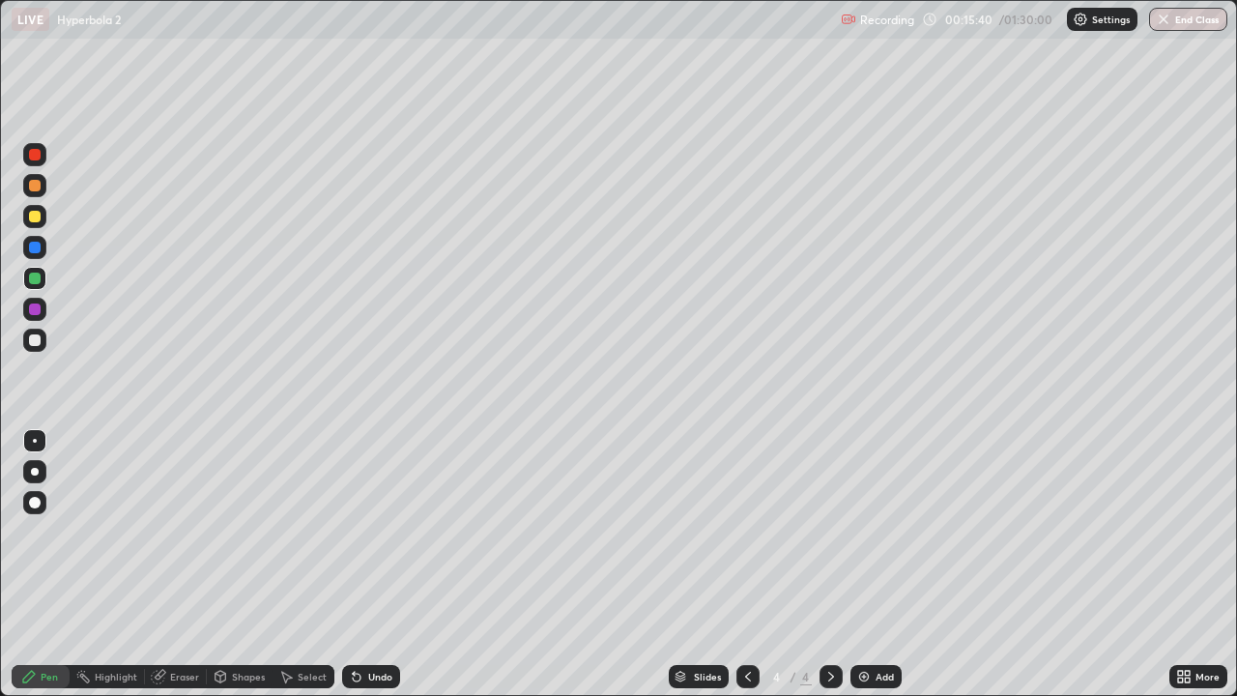
click at [379, 564] on div "Undo" at bounding box center [380, 677] width 24 height 10
click at [863, 564] on img at bounding box center [863, 676] width 15 height 15
click at [37, 343] on div at bounding box center [35, 340] width 12 height 12
click at [388, 564] on div "Undo" at bounding box center [380, 677] width 24 height 10
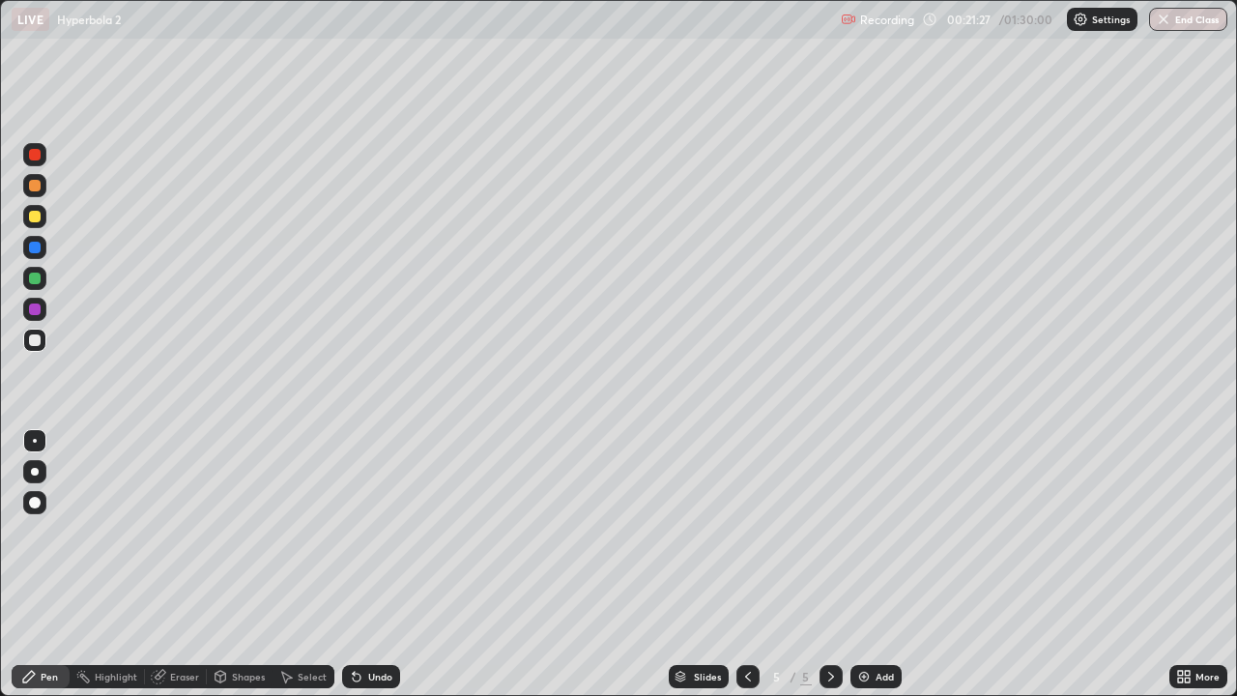
click at [388, 564] on div "Undo" at bounding box center [380, 677] width 24 height 10
click at [185, 564] on div "Eraser" at bounding box center [184, 677] width 29 height 10
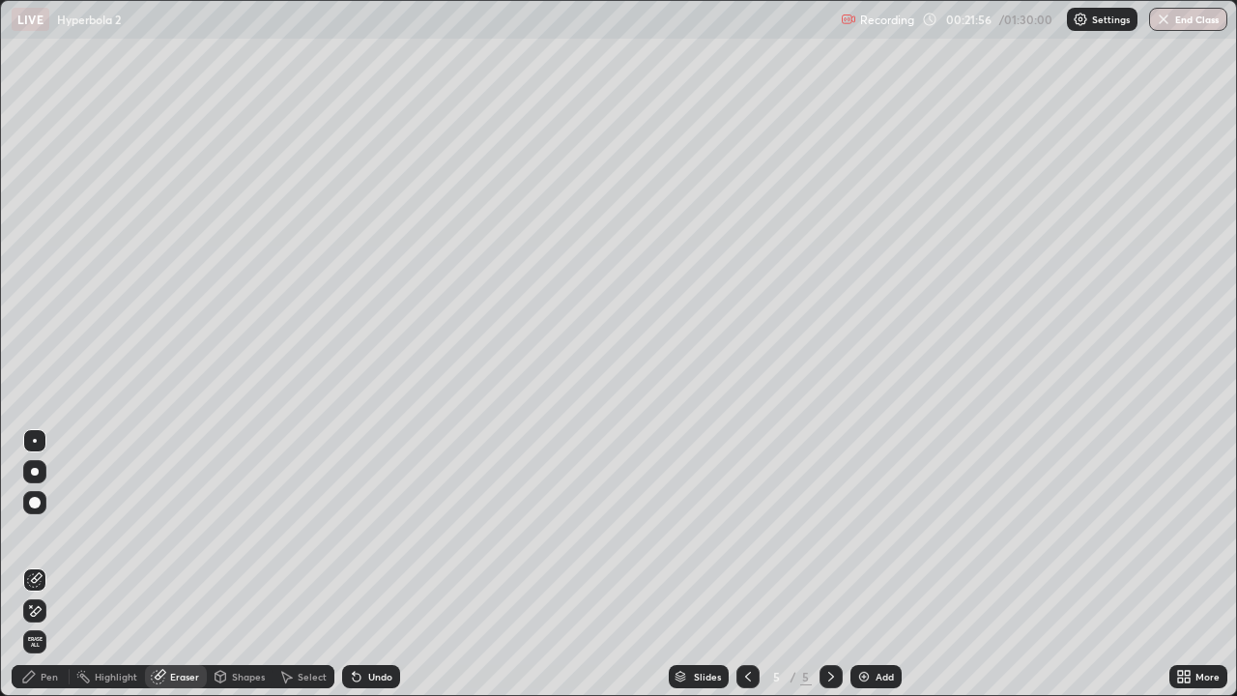
click at [47, 564] on div "Pen" at bounding box center [49, 677] width 17 height 10
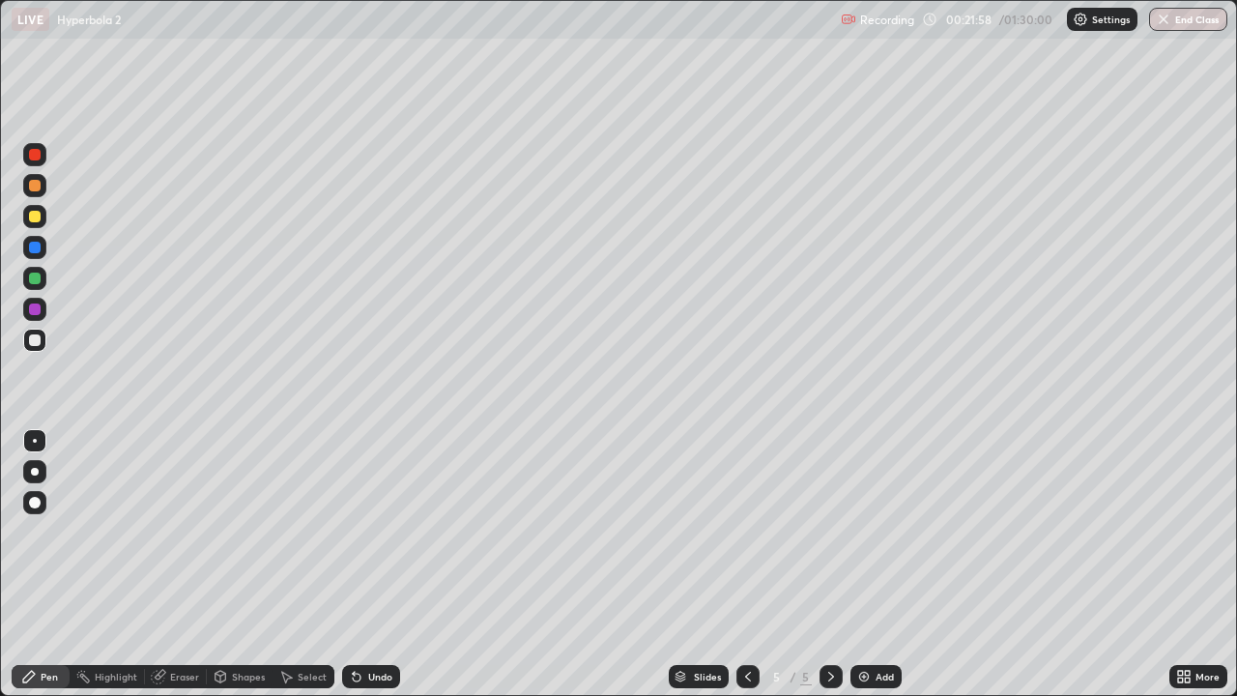
click at [374, 564] on div "Undo" at bounding box center [380, 677] width 24 height 10
click at [37, 191] on div at bounding box center [34, 185] width 23 height 23
click at [376, 564] on div "Undo" at bounding box center [380, 677] width 24 height 10
click at [374, 564] on div "Undo" at bounding box center [380, 677] width 24 height 10
click at [373, 564] on div "Undo" at bounding box center [380, 677] width 24 height 10
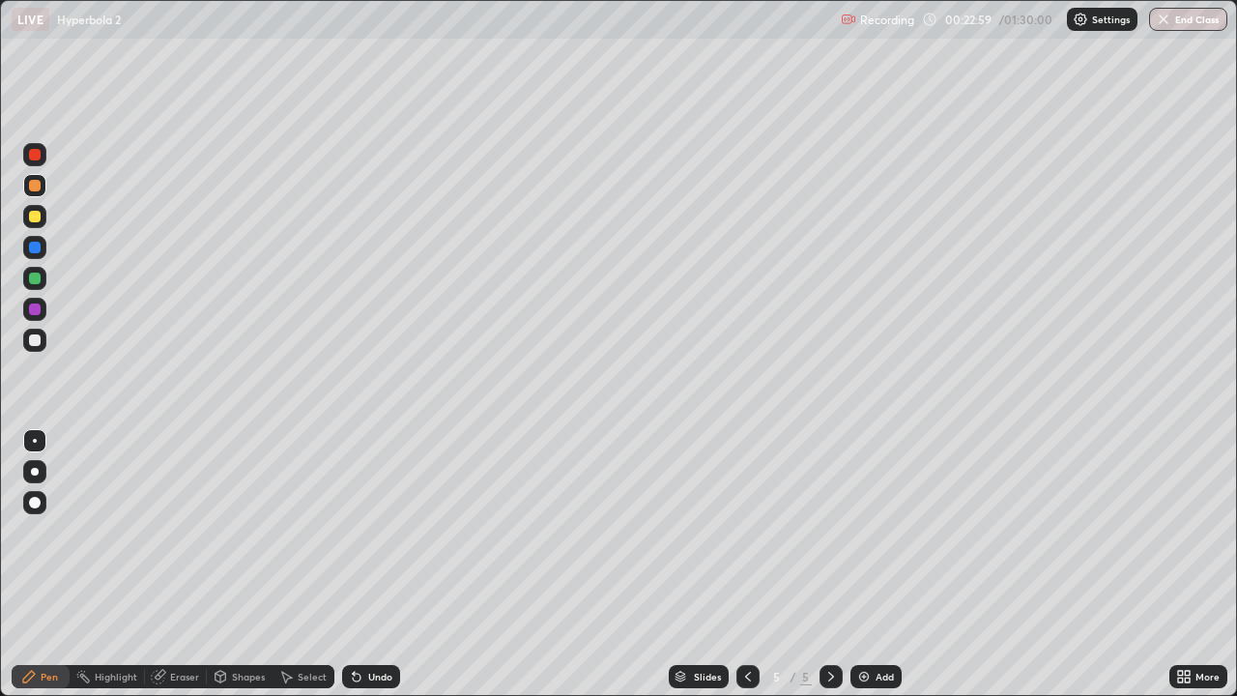
click at [372, 564] on div "Undo" at bounding box center [380, 677] width 24 height 10
click at [376, 564] on div "Undo" at bounding box center [380, 677] width 24 height 10
click at [37, 278] on div at bounding box center [35, 279] width 12 height 12
click at [35, 341] on div at bounding box center [35, 340] width 12 height 12
click at [370, 564] on div "Undo" at bounding box center [371, 676] width 58 height 23
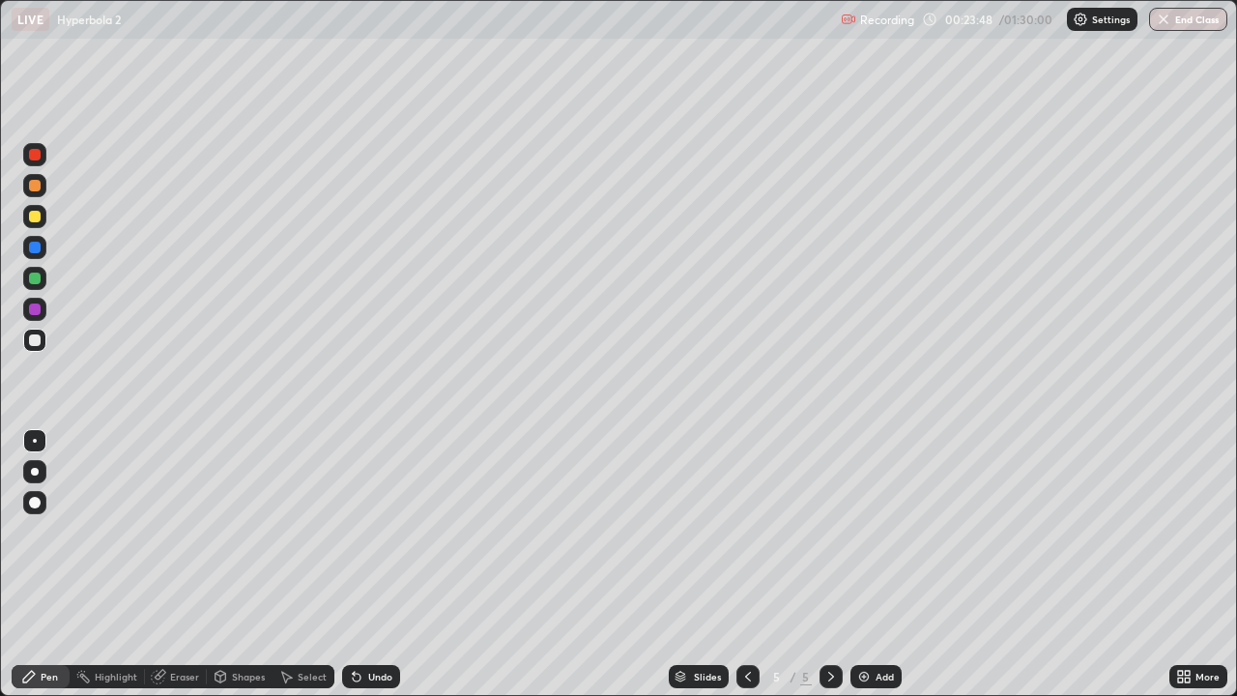
click at [372, 564] on div "Undo" at bounding box center [371, 676] width 58 height 23
click at [376, 564] on div "Undo" at bounding box center [380, 677] width 24 height 10
click at [858, 564] on img at bounding box center [863, 676] width 15 height 15
click at [743, 564] on icon at bounding box center [747, 676] width 15 height 15
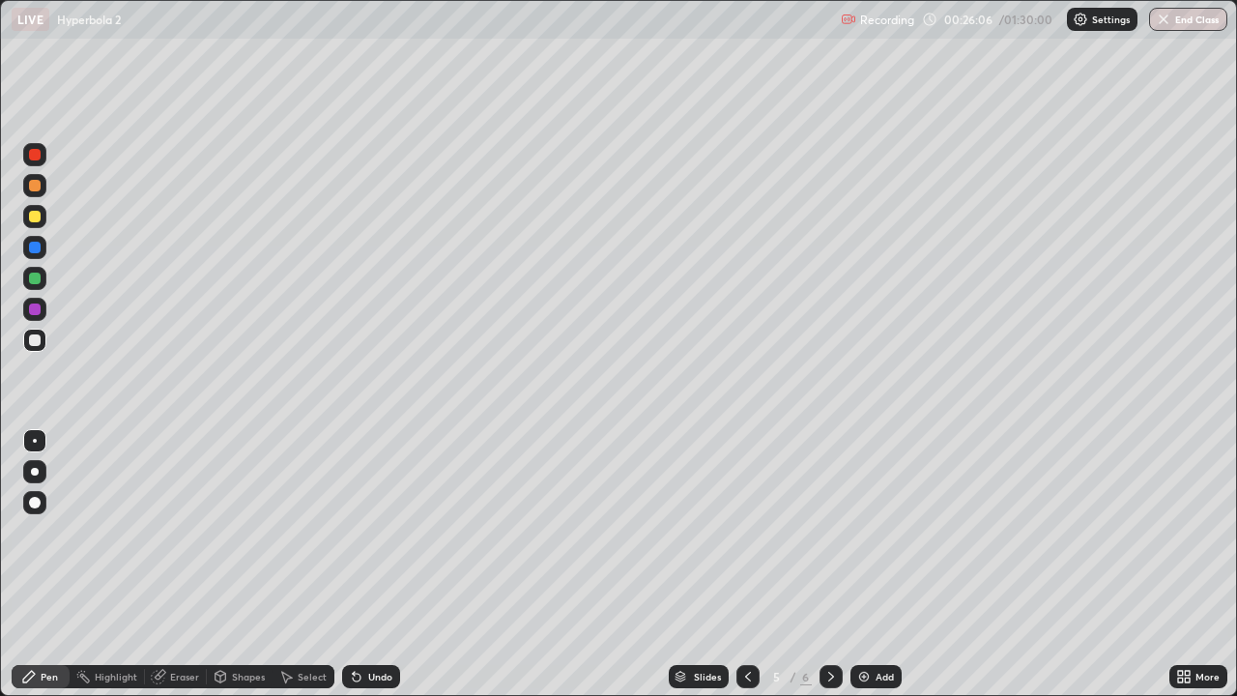
click at [823, 564] on icon at bounding box center [830, 676] width 15 height 15
click at [741, 564] on icon at bounding box center [747, 676] width 15 height 15
click at [826, 564] on icon at bounding box center [830, 676] width 15 height 15
click at [867, 564] on img at bounding box center [863, 676] width 15 height 15
click at [35, 280] on div at bounding box center [35, 279] width 12 height 12
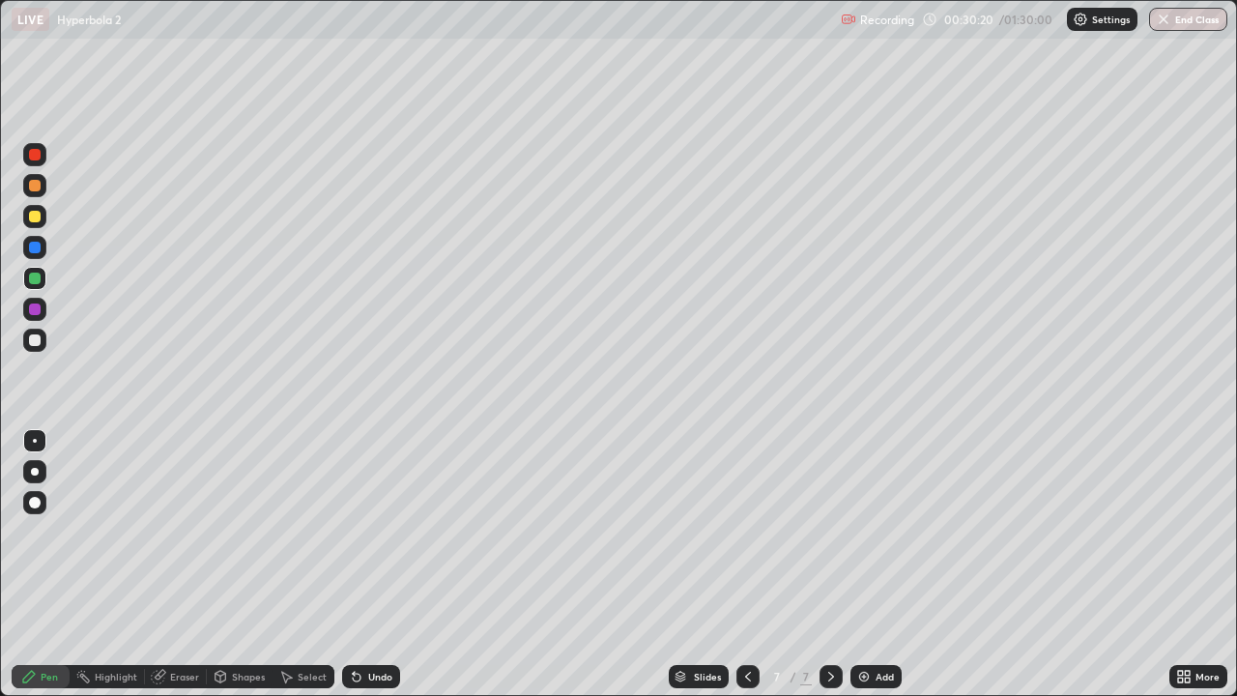
click at [373, 564] on div "Undo" at bounding box center [380, 677] width 24 height 10
click at [372, 564] on div "Undo" at bounding box center [380, 677] width 24 height 10
click at [375, 564] on div "Undo" at bounding box center [380, 677] width 24 height 10
click at [373, 564] on div "Undo" at bounding box center [380, 677] width 24 height 10
click at [181, 564] on div "Eraser" at bounding box center [184, 677] width 29 height 10
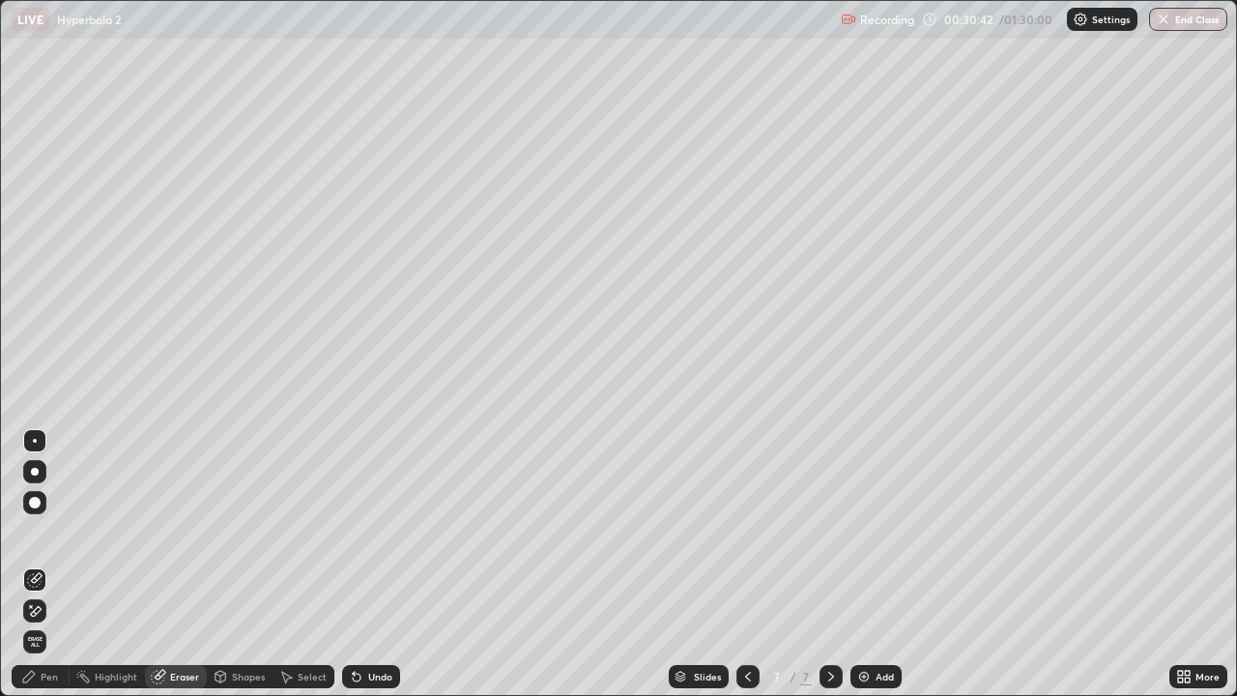
click at [52, 564] on div "Pen" at bounding box center [49, 677] width 17 height 10
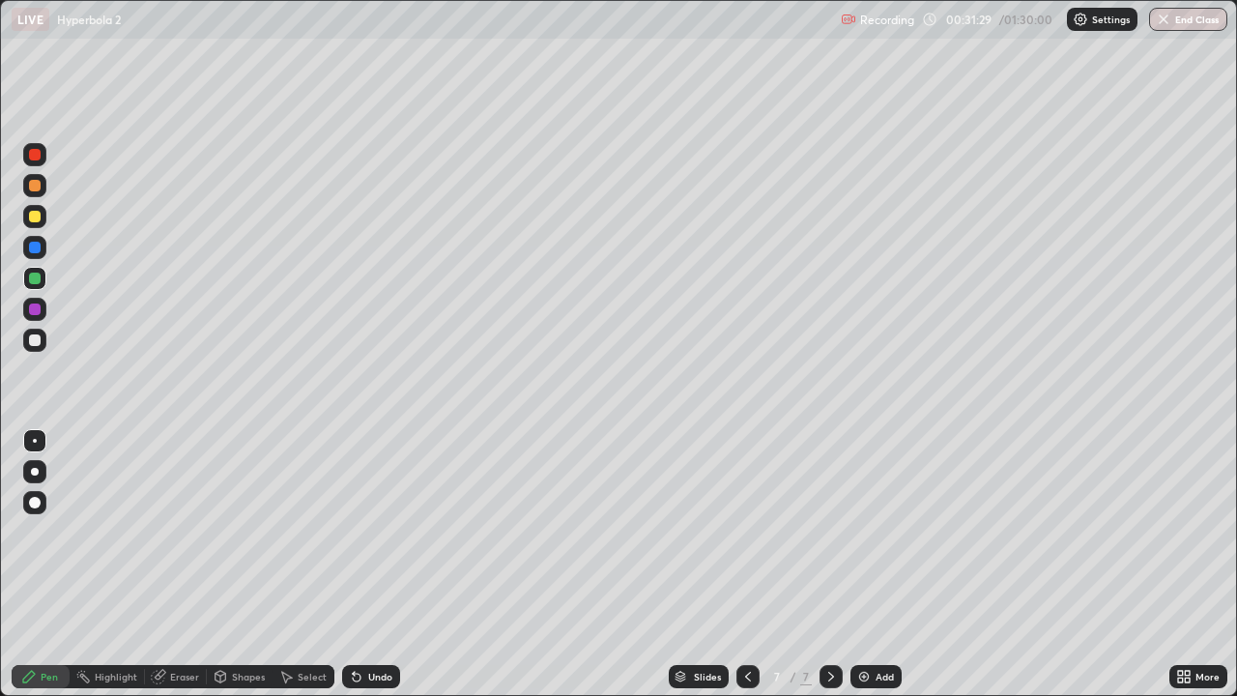
click at [37, 342] on div at bounding box center [35, 340] width 12 height 12
click at [869, 564] on img at bounding box center [863, 676] width 15 height 15
click at [378, 564] on div "Undo" at bounding box center [380, 677] width 24 height 10
click at [373, 564] on div "Undo" at bounding box center [380, 677] width 24 height 10
click at [371, 564] on div "Undo" at bounding box center [380, 677] width 24 height 10
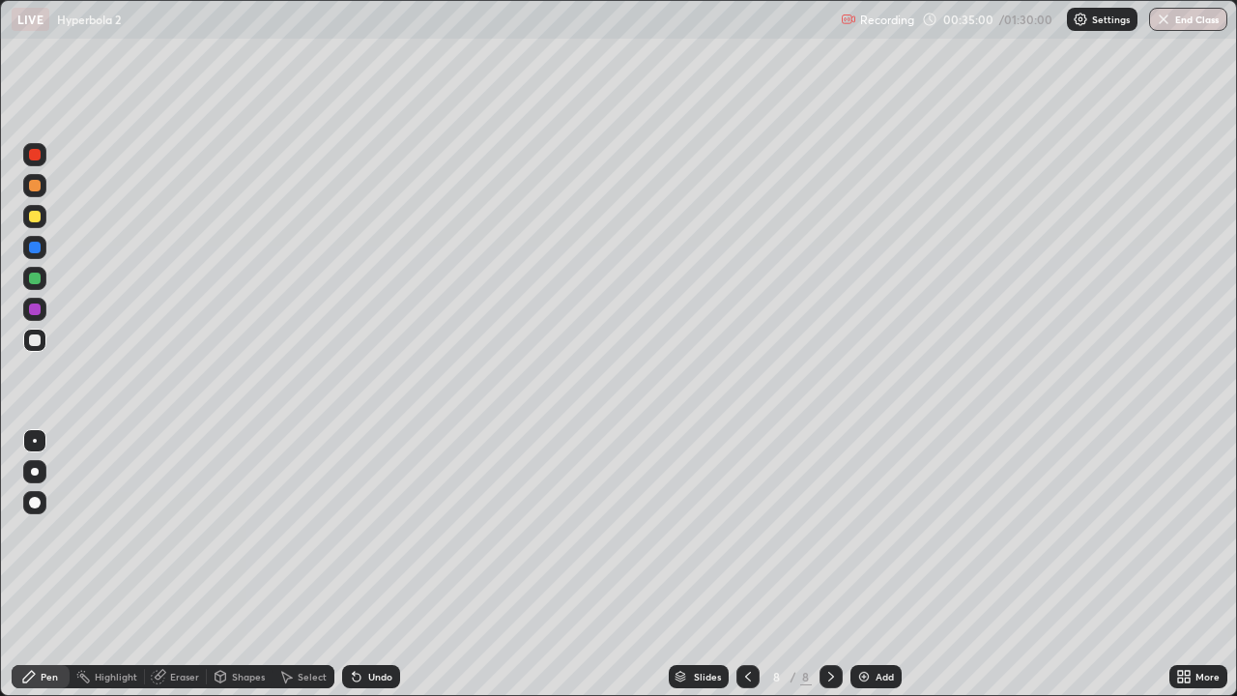
click at [746, 564] on icon at bounding box center [747, 676] width 15 height 15
click at [829, 564] on icon at bounding box center [830, 676] width 15 height 15
click at [879, 564] on div "Add" at bounding box center [885, 677] width 18 height 10
click at [34, 281] on div at bounding box center [35, 279] width 12 height 12
click at [34, 187] on div at bounding box center [35, 186] width 12 height 12
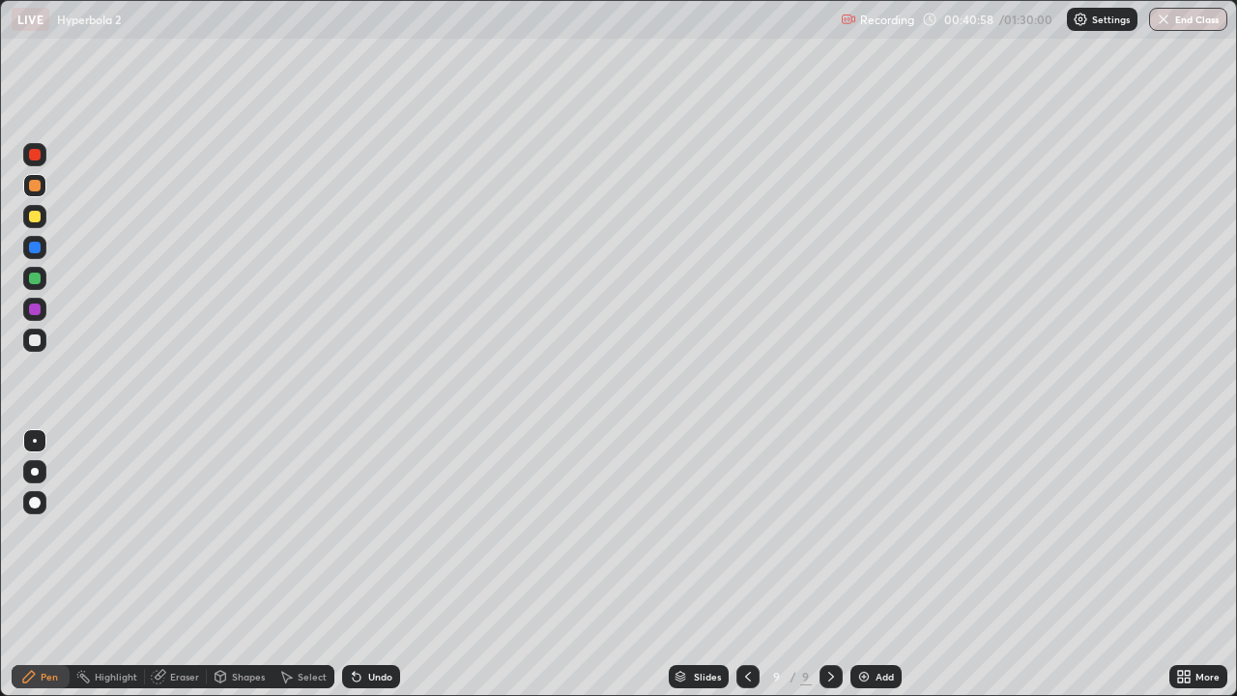
click at [34, 341] on div at bounding box center [35, 340] width 12 height 12
click at [380, 564] on div "Undo" at bounding box center [380, 677] width 24 height 10
click at [378, 564] on div "Undo" at bounding box center [380, 677] width 24 height 10
click at [377, 564] on div "Undo" at bounding box center [380, 677] width 24 height 10
click at [876, 564] on div "Add" at bounding box center [885, 677] width 18 height 10
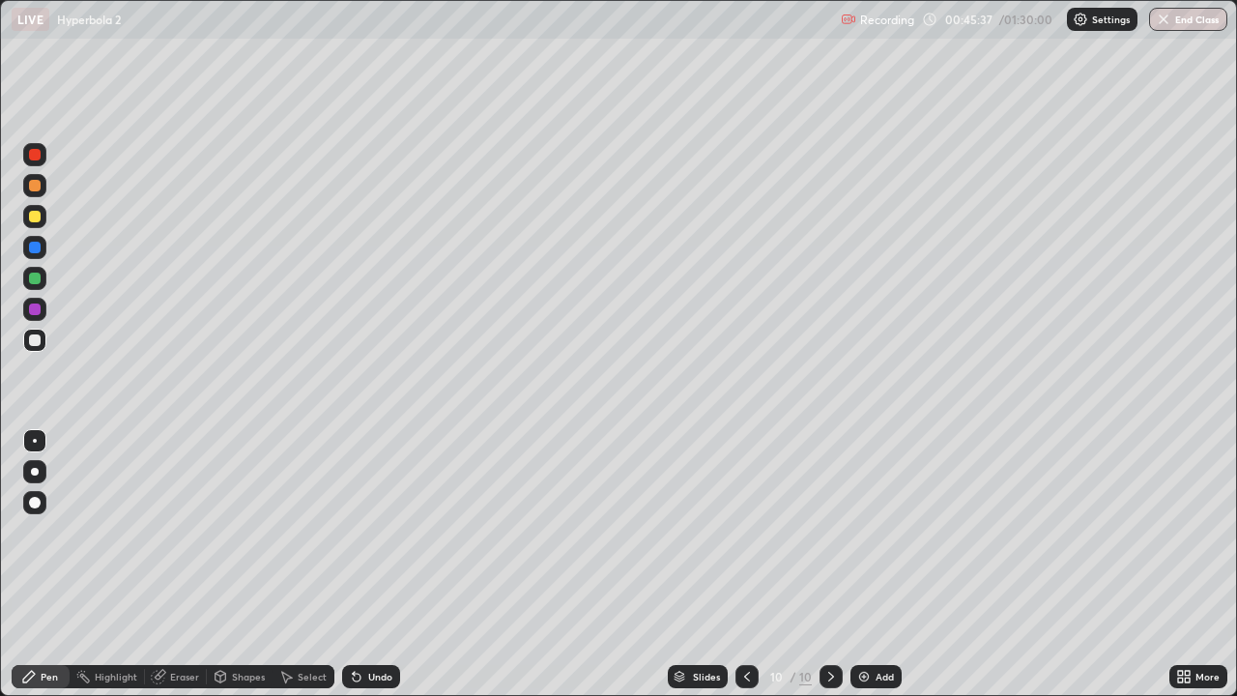
click at [40, 274] on div at bounding box center [34, 278] width 23 height 23
click at [41, 338] on div at bounding box center [34, 340] width 23 height 23
click at [33, 280] on div at bounding box center [35, 279] width 12 height 12
click at [37, 341] on div at bounding box center [35, 340] width 12 height 12
click at [868, 564] on img at bounding box center [863, 676] width 15 height 15
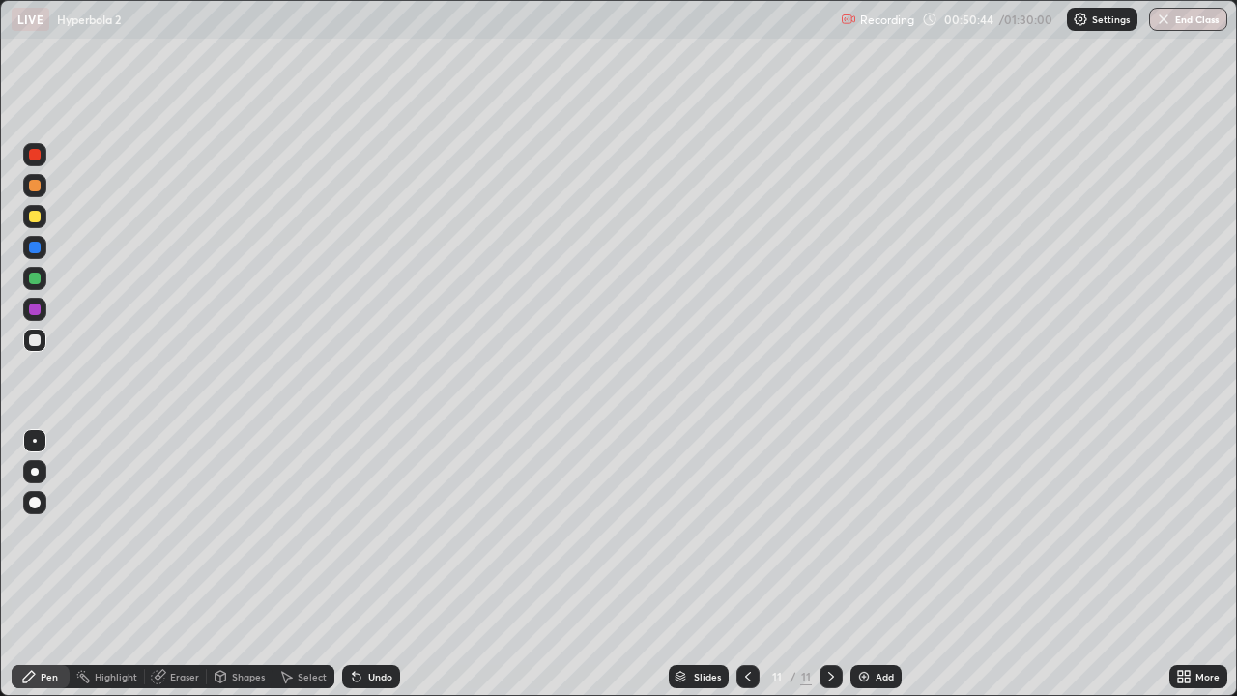
click at [41, 282] on div at bounding box center [34, 278] width 23 height 23
click at [31, 349] on div at bounding box center [34, 340] width 23 height 23
click at [36, 222] on div at bounding box center [34, 216] width 23 height 23
click at [835, 564] on icon at bounding box center [830, 676] width 15 height 15
click at [869, 564] on img at bounding box center [863, 676] width 15 height 15
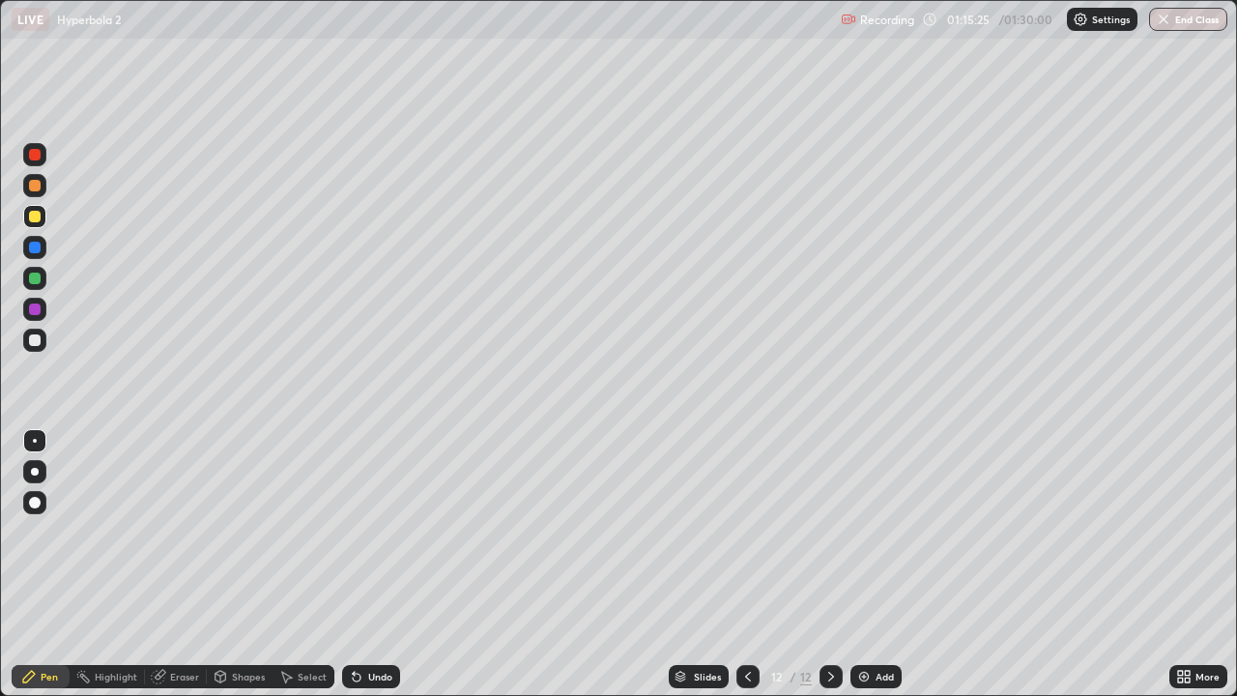
click at [34, 284] on div at bounding box center [34, 278] width 23 height 23
click at [34, 217] on div at bounding box center [35, 217] width 12 height 12
click at [30, 349] on div at bounding box center [34, 340] width 23 height 23
click at [389, 564] on div "Undo" at bounding box center [380, 677] width 24 height 10
click at [389, 564] on div "Undo" at bounding box center [371, 676] width 58 height 23
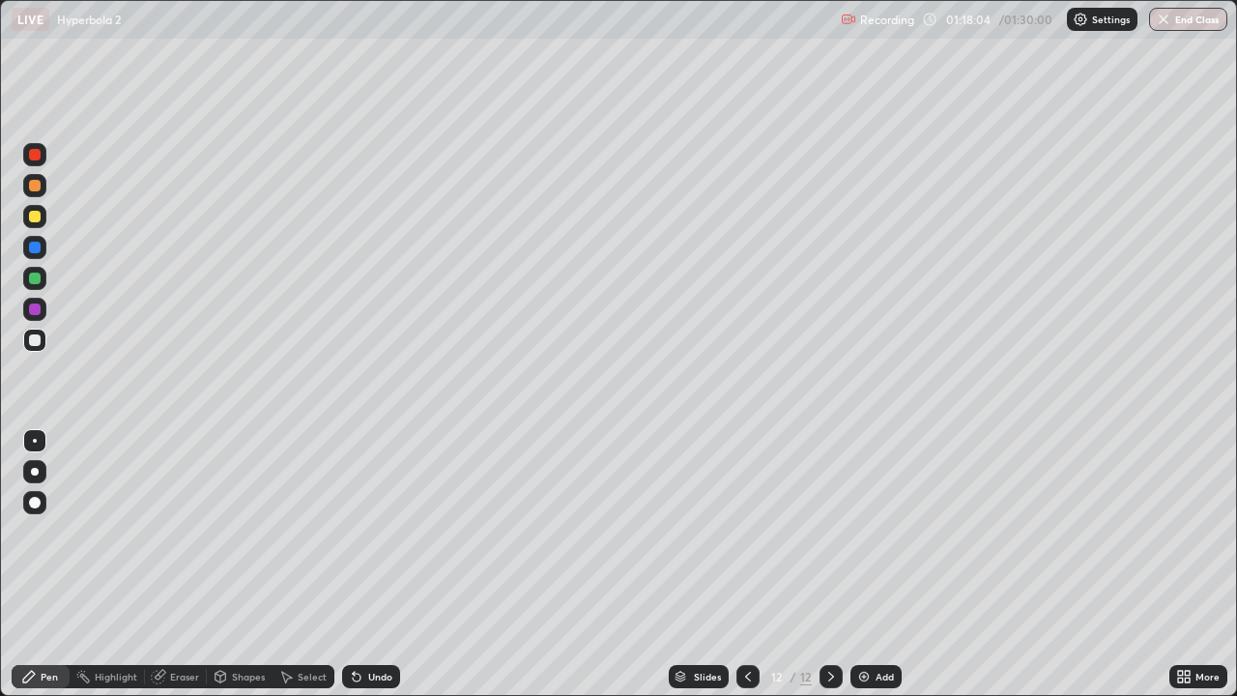
click at [386, 564] on div "Undo" at bounding box center [380, 677] width 24 height 10
click at [384, 564] on div "Undo" at bounding box center [380, 677] width 24 height 10
click at [864, 564] on img at bounding box center [863, 676] width 15 height 15
click at [33, 282] on div at bounding box center [35, 279] width 12 height 12
click at [374, 564] on div "Undo" at bounding box center [380, 677] width 24 height 10
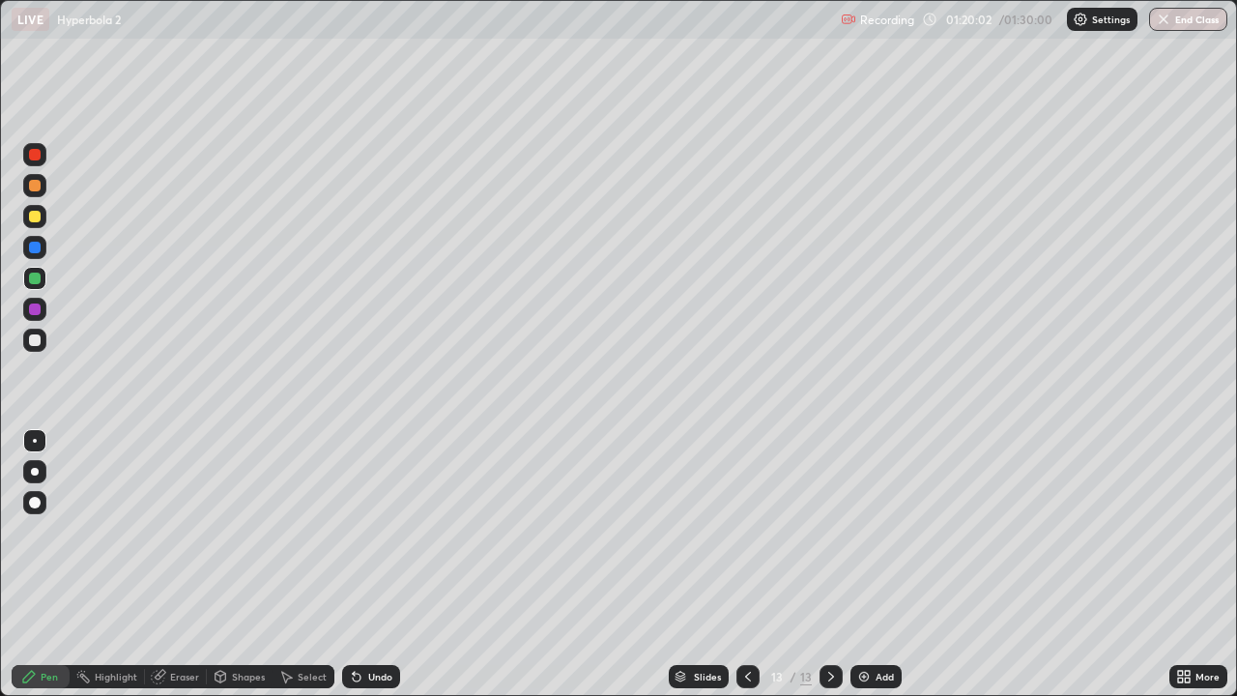
click at [36, 346] on div at bounding box center [34, 340] width 23 height 23
click at [381, 564] on div "Undo" at bounding box center [380, 677] width 24 height 10
click at [368, 564] on div "Undo" at bounding box center [380, 677] width 24 height 10
click at [368, 564] on div "Undo" at bounding box center [371, 676] width 58 height 23
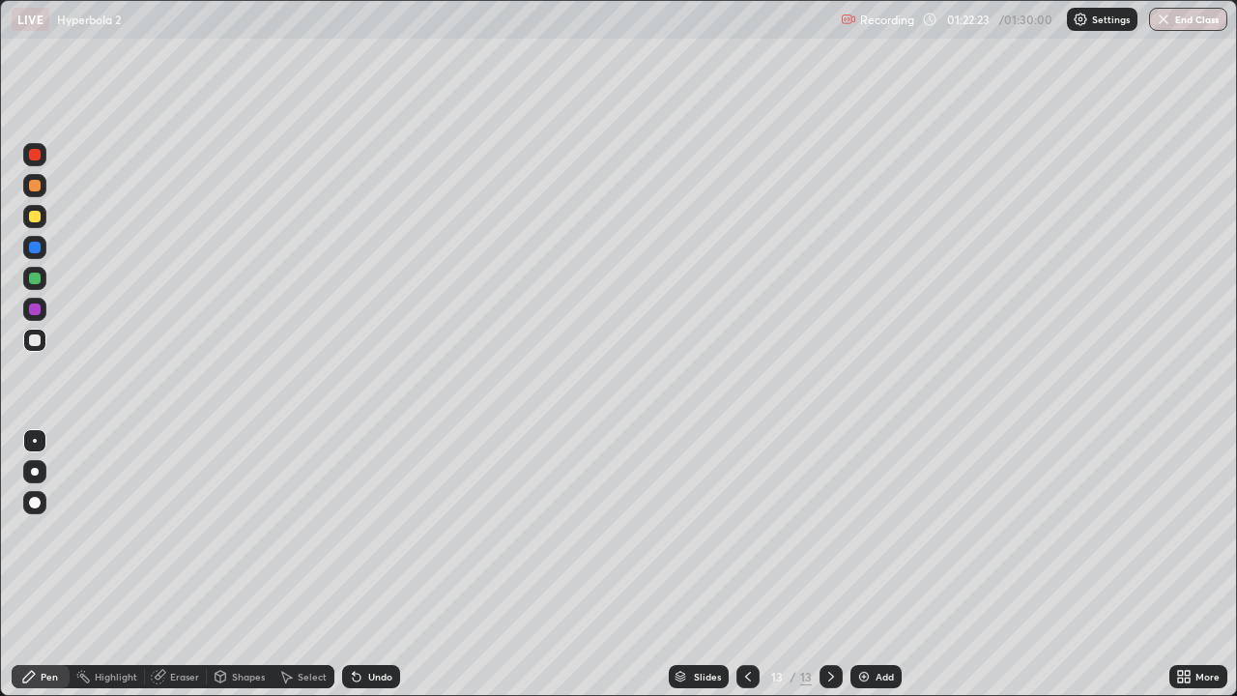
click at [860, 564] on img at bounding box center [863, 676] width 15 height 15
click at [744, 564] on icon at bounding box center [747, 676] width 15 height 15
click at [826, 564] on icon at bounding box center [830, 676] width 15 height 15
click at [744, 564] on icon at bounding box center [747, 676] width 15 height 15
click at [830, 564] on icon at bounding box center [830, 676] width 15 height 15
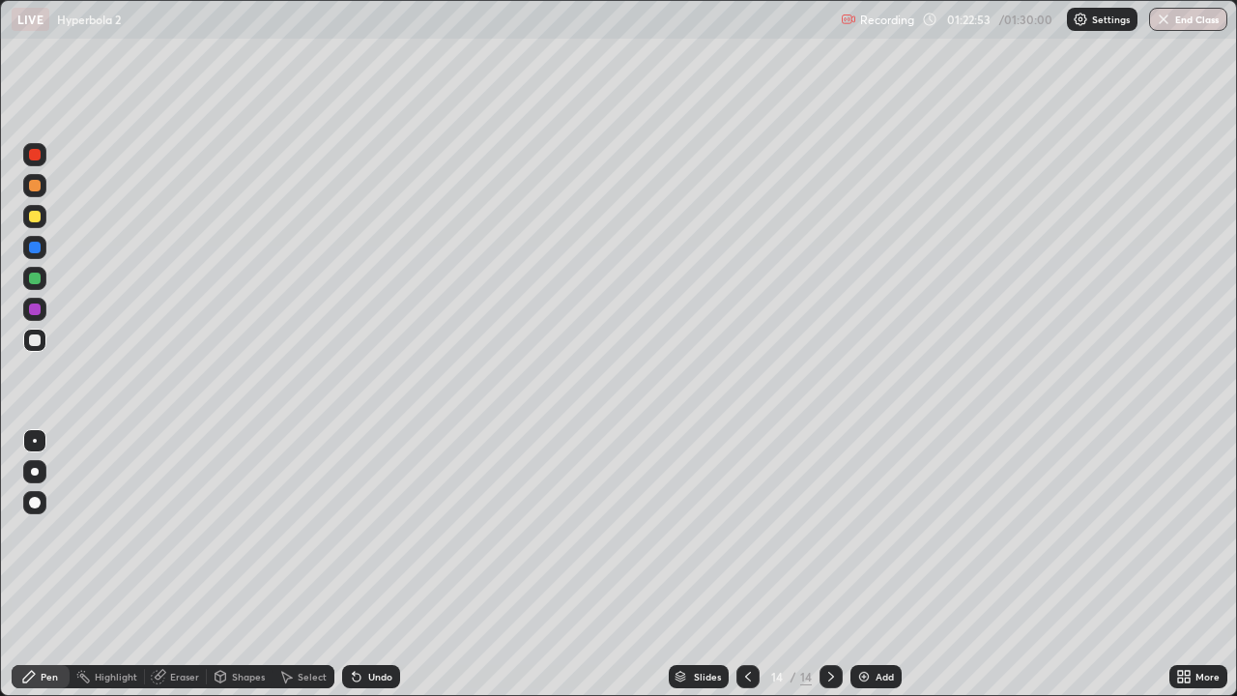
click at [375, 564] on div "Undo" at bounding box center [371, 676] width 58 height 23
click at [368, 564] on div "Undo" at bounding box center [367, 676] width 66 height 39
click at [377, 564] on div "Undo" at bounding box center [380, 677] width 24 height 10
click at [377, 564] on div "Undo" at bounding box center [371, 676] width 58 height 23
click at [746, 564] on icon at bounding box center [747, 676] width 15 height 15
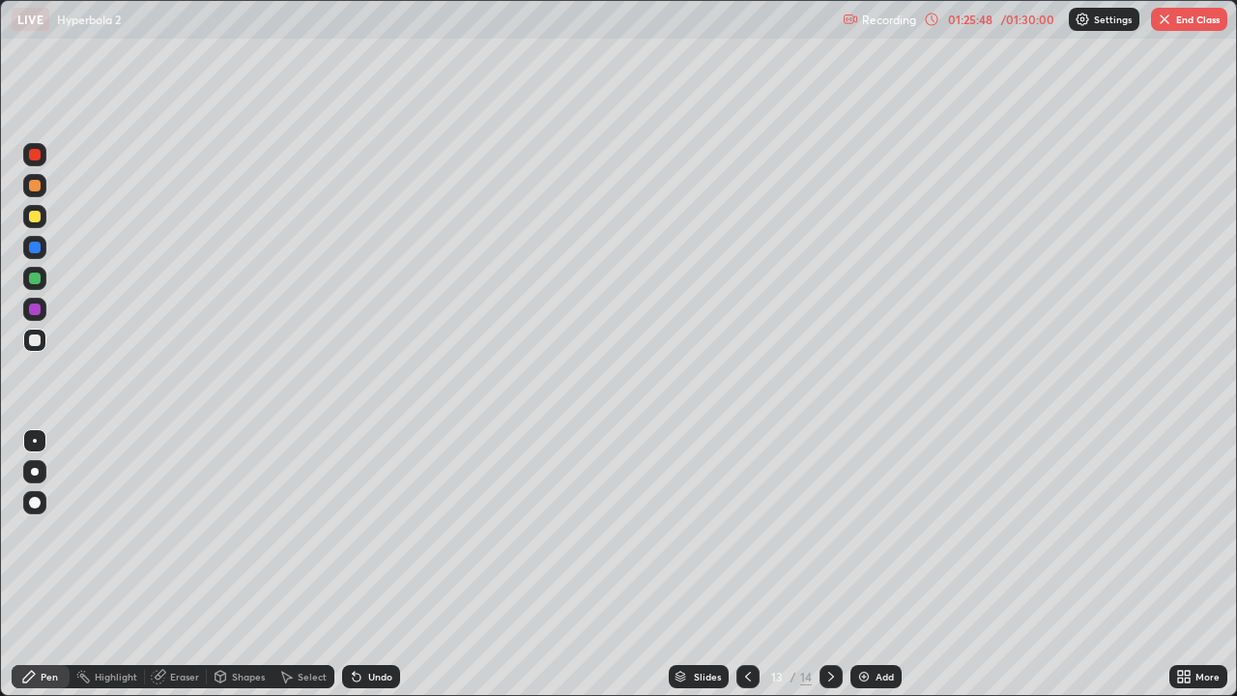
click at [829, 564] on div at bounding box center [831, 676] width 23 height 23
click at [1216, 564] on div "More" at bounding box center [1198, 676] width 58 height 23
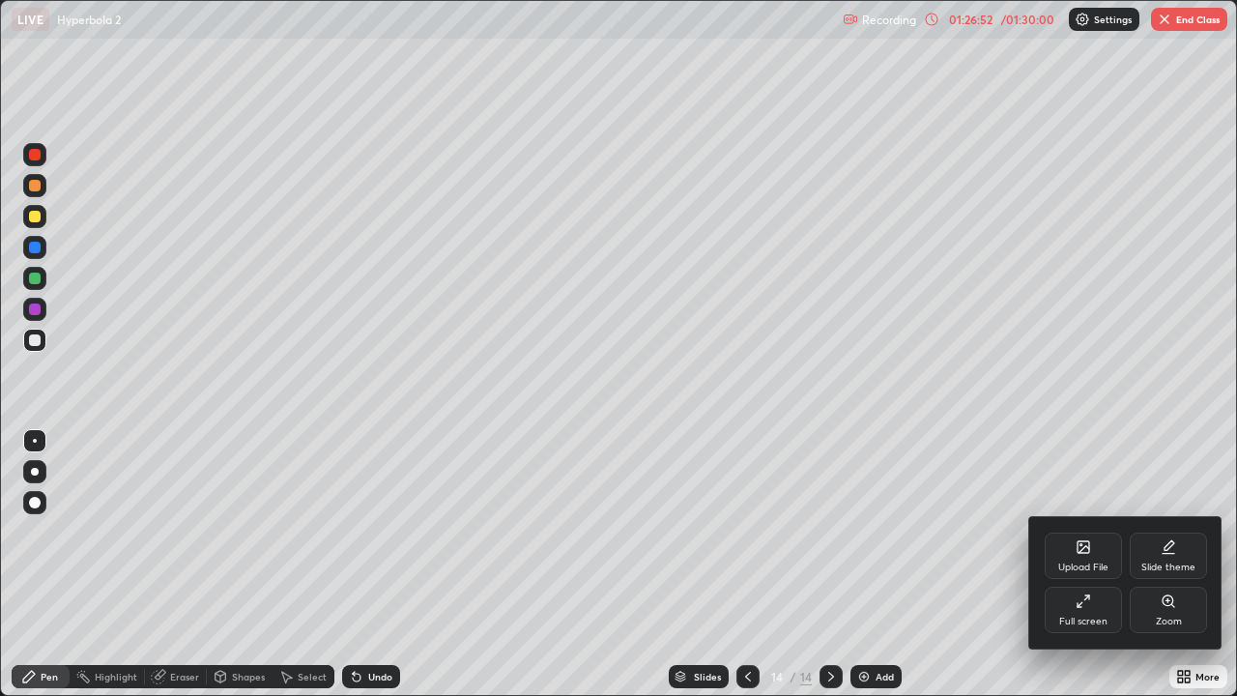
click at [874, 564] on div at bounding box center [618, 348] width 1237 height 696
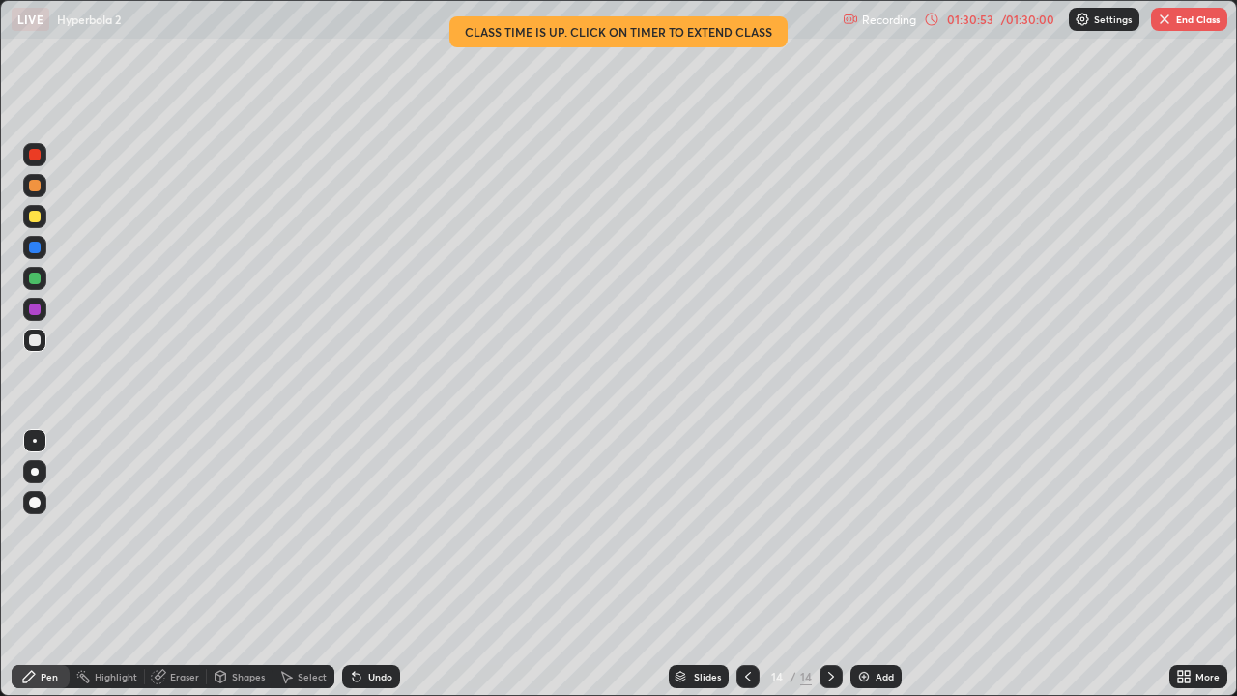
click at [1183, 23] on button "End Class" at bounding box center [1189, 19] width 76 height 23
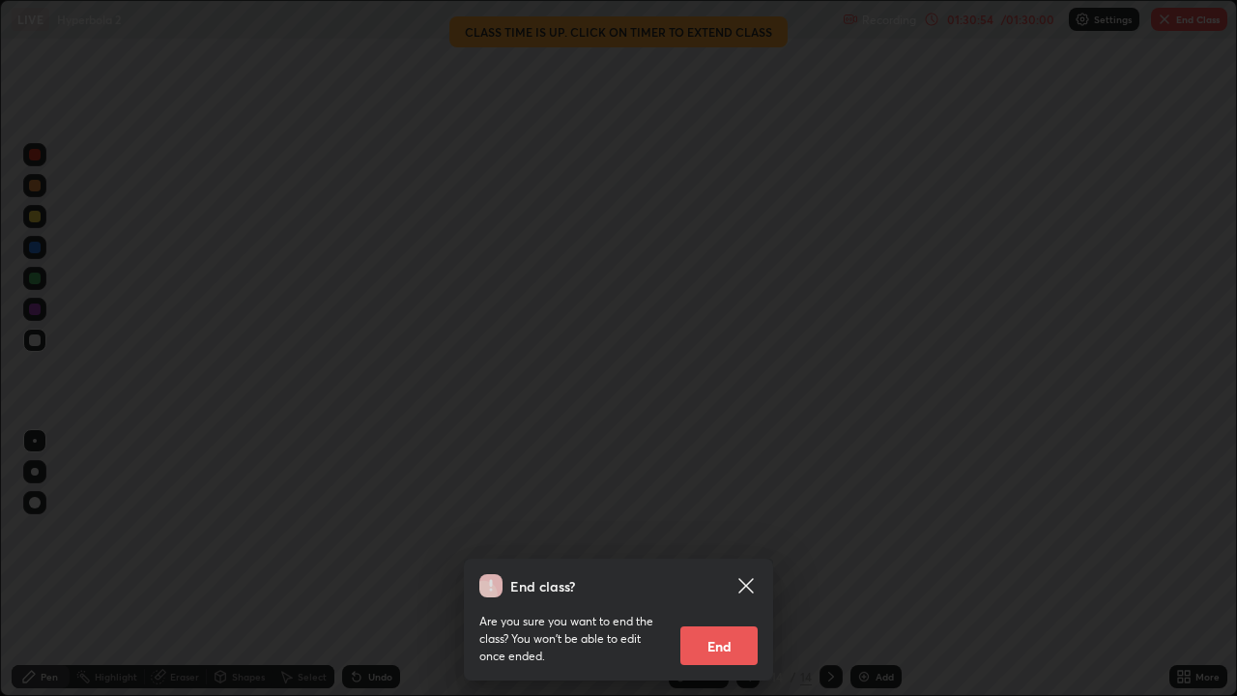
click at [746, 564] on button "End" at bounding box center [718, 645] width 77 height 39
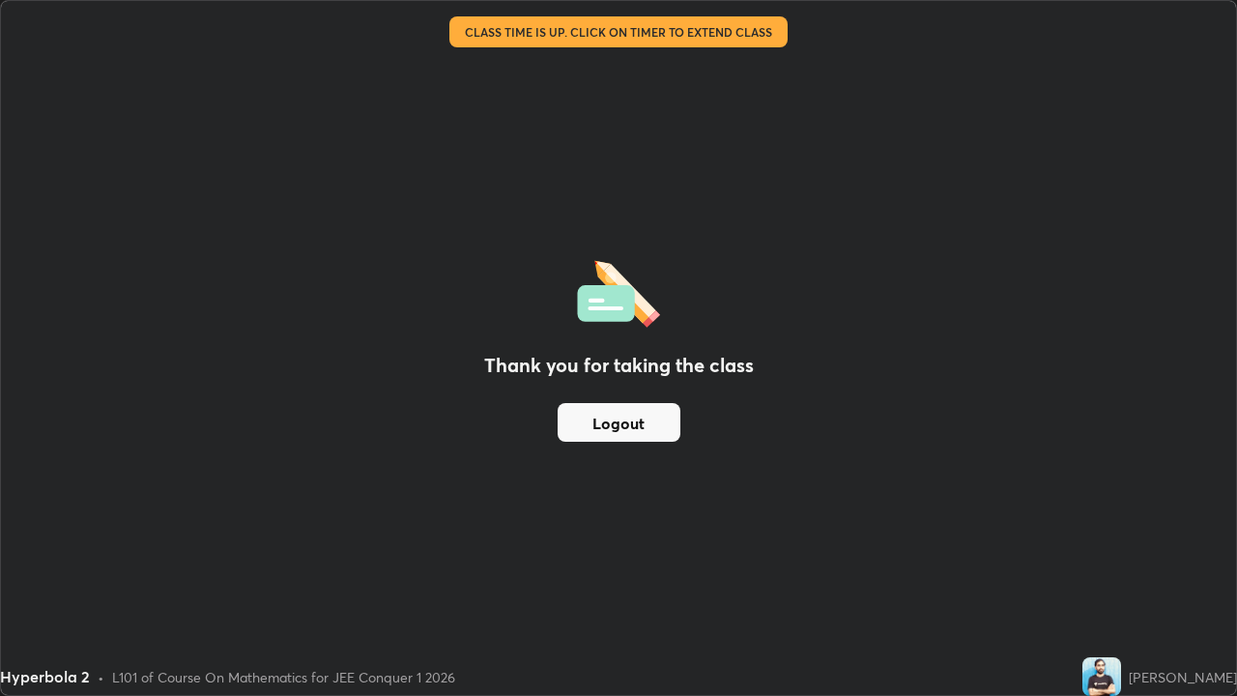
click at [675, 418] on button "Logout" at bounding box center [619, 422] width 123 height 39
click at [674, 425] on button "Logout" at bounding box center [619, 422] width 123 height 39
click at [676, 424] on button "Logout" at bounding box center [619, 422] width 123 height 39
